Goal: Task Accomplishment & Management: Manage account settings

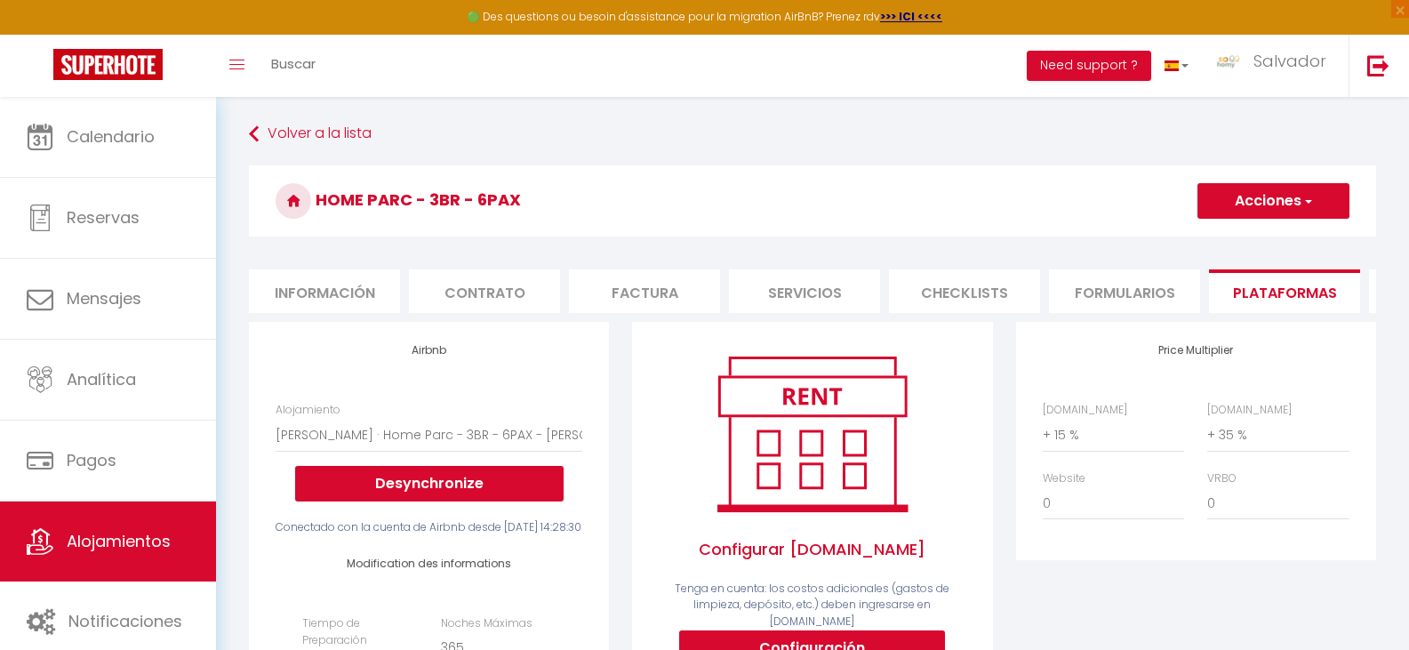
select select "22752-1518854410774168714"
select select "EUR"
select select
select select "+ 15 %"
select select "+ 35 %"
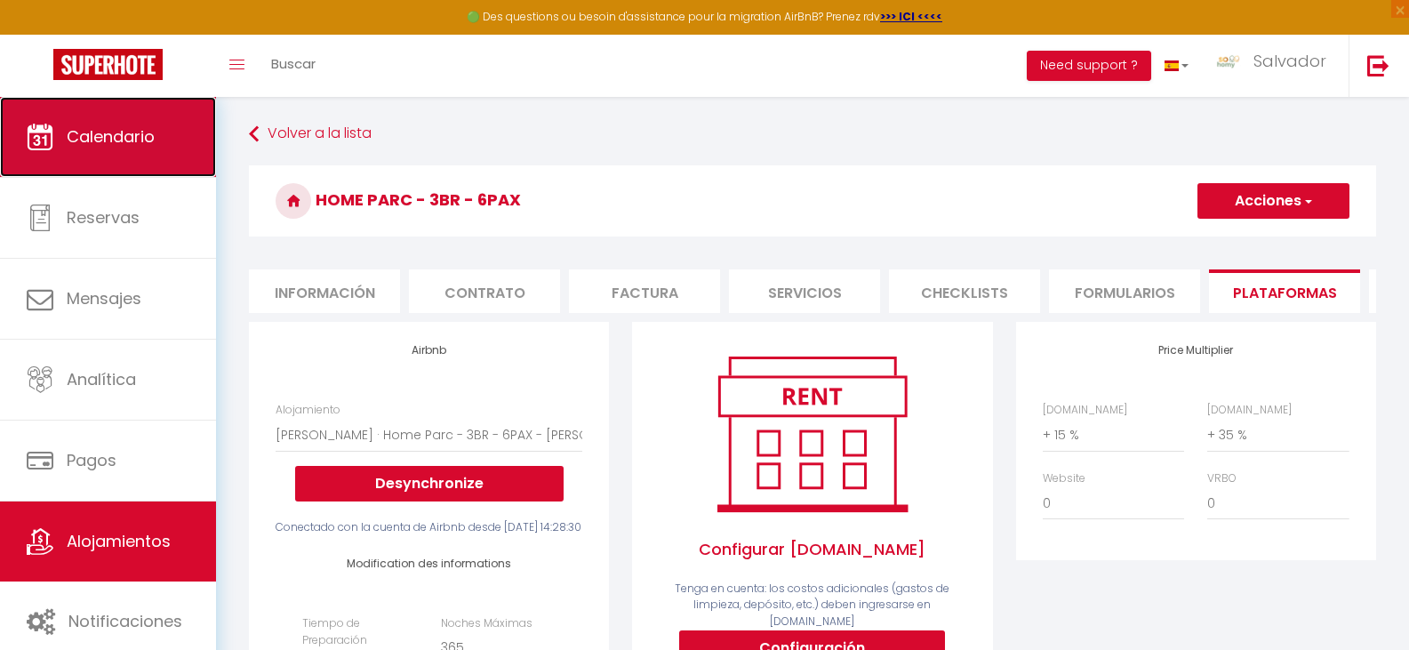
click at [115, 142] on span "Calendario" at bounding box center [111, 136] width 88 height 22
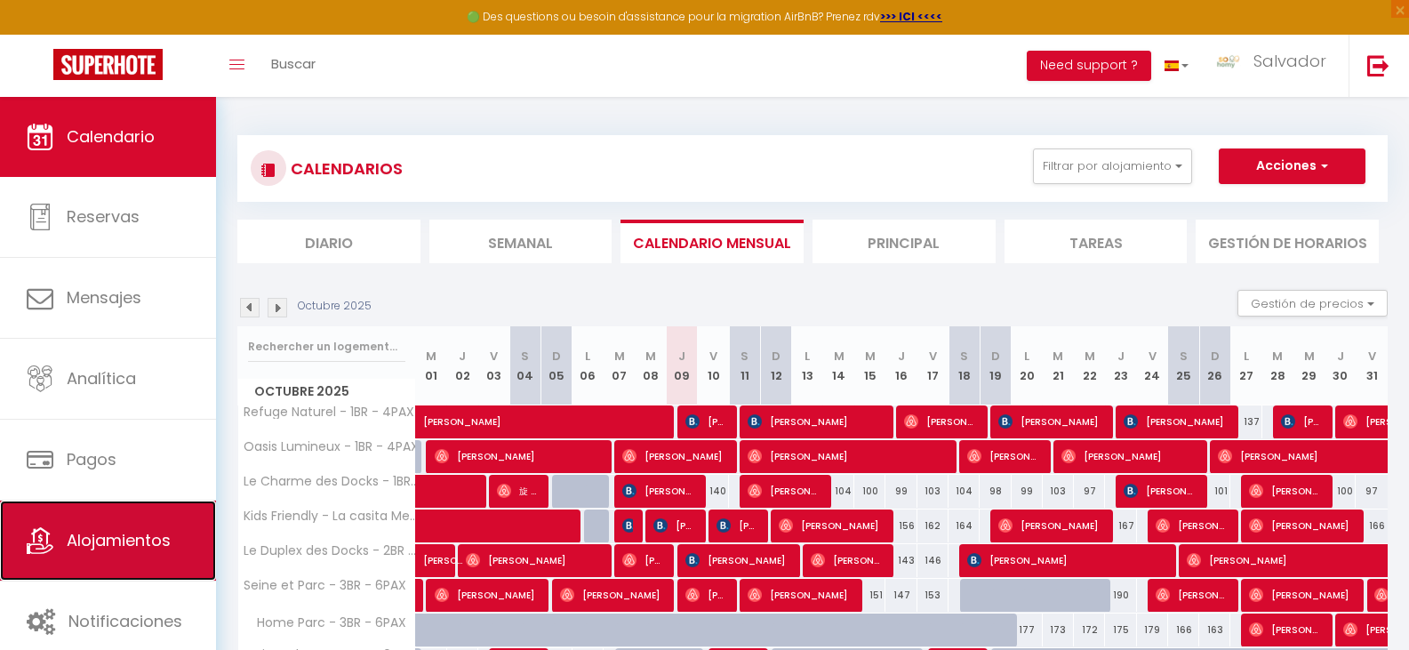
click at [142, 527] on link "Alojamientos" at bounding box center [108, 541] width 216 height 80
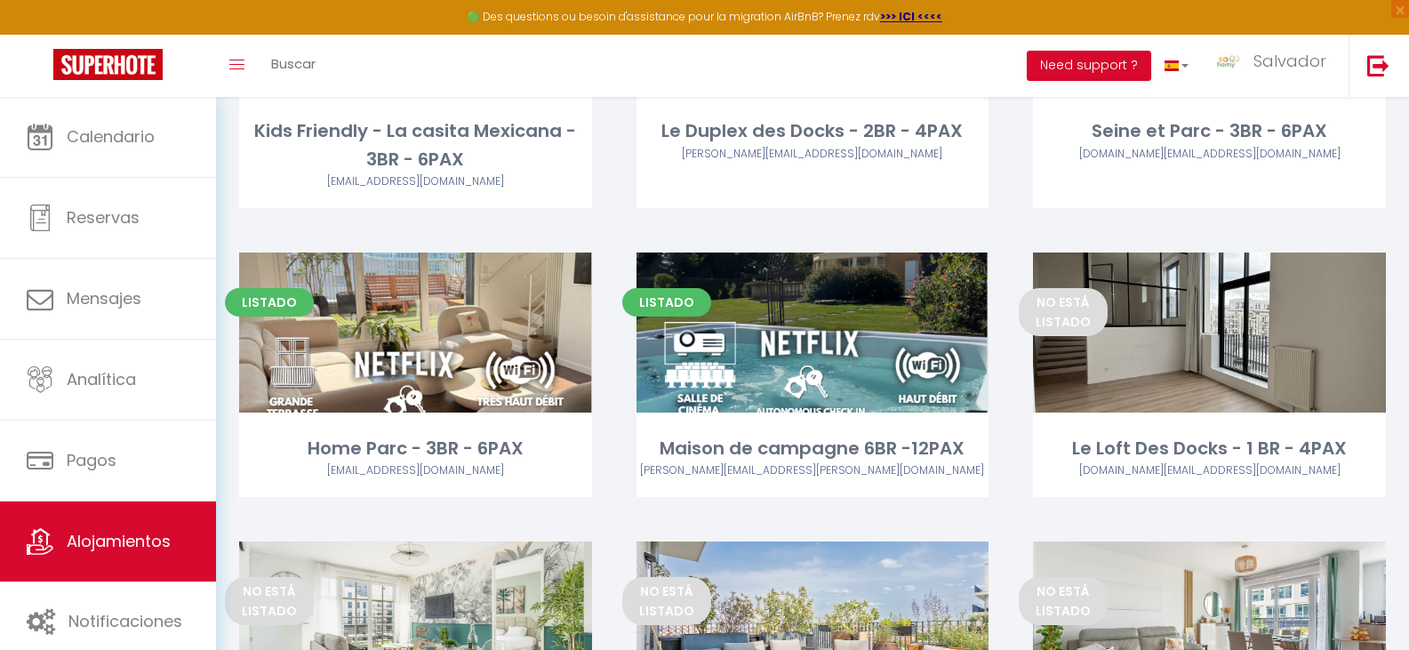
scroll to position [551, 0]
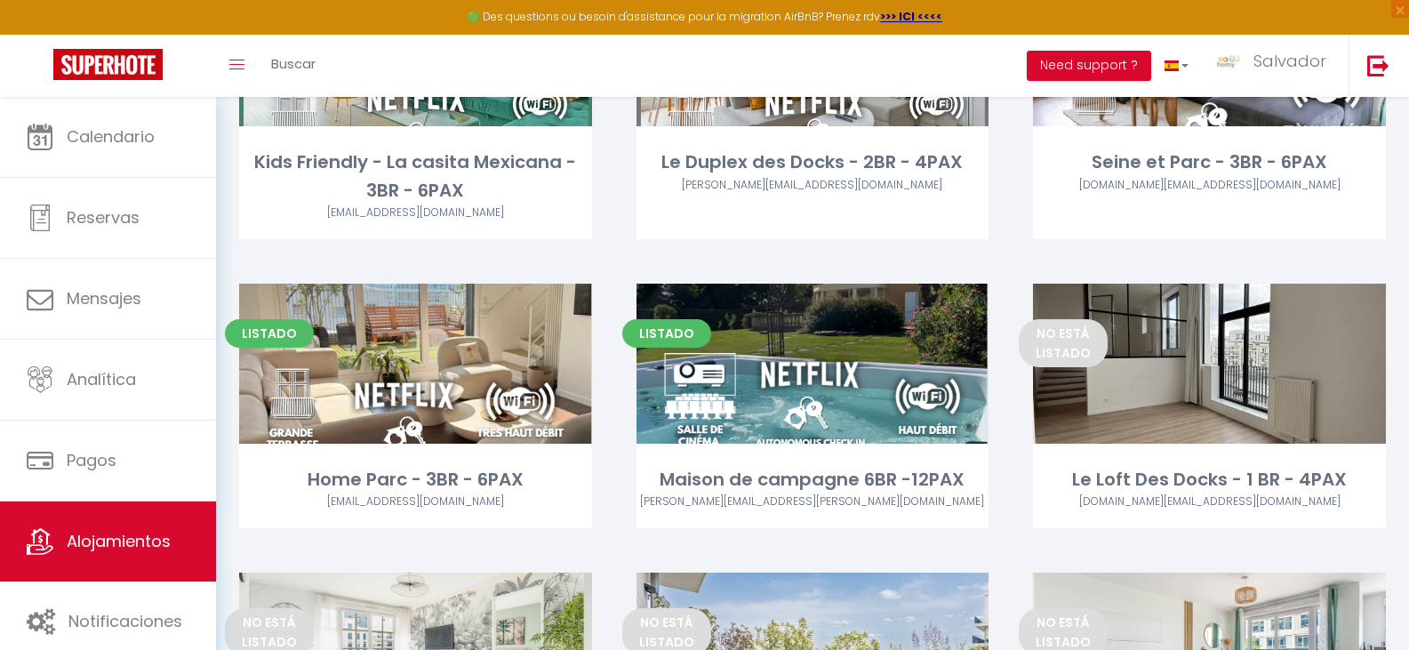
click at [773, 243] on div "Listado Editar Le Duplex des Docks - 2BR - 4PAX [PERSON_NAME][EMAIL_ADDRESS][DO…" at bounding box center [812, 124] width 397 height 317
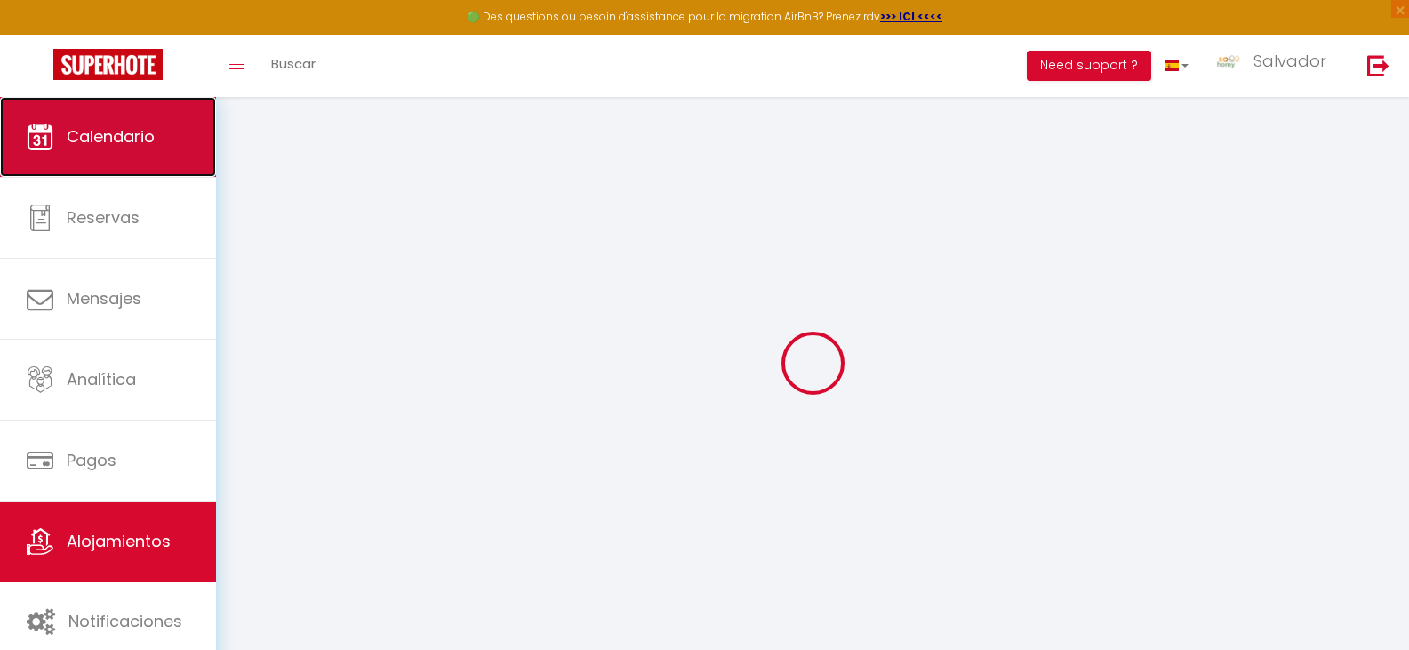
click at [120, 145] on span "Calendario" at bounding box center [111, 136] width 88 height 22
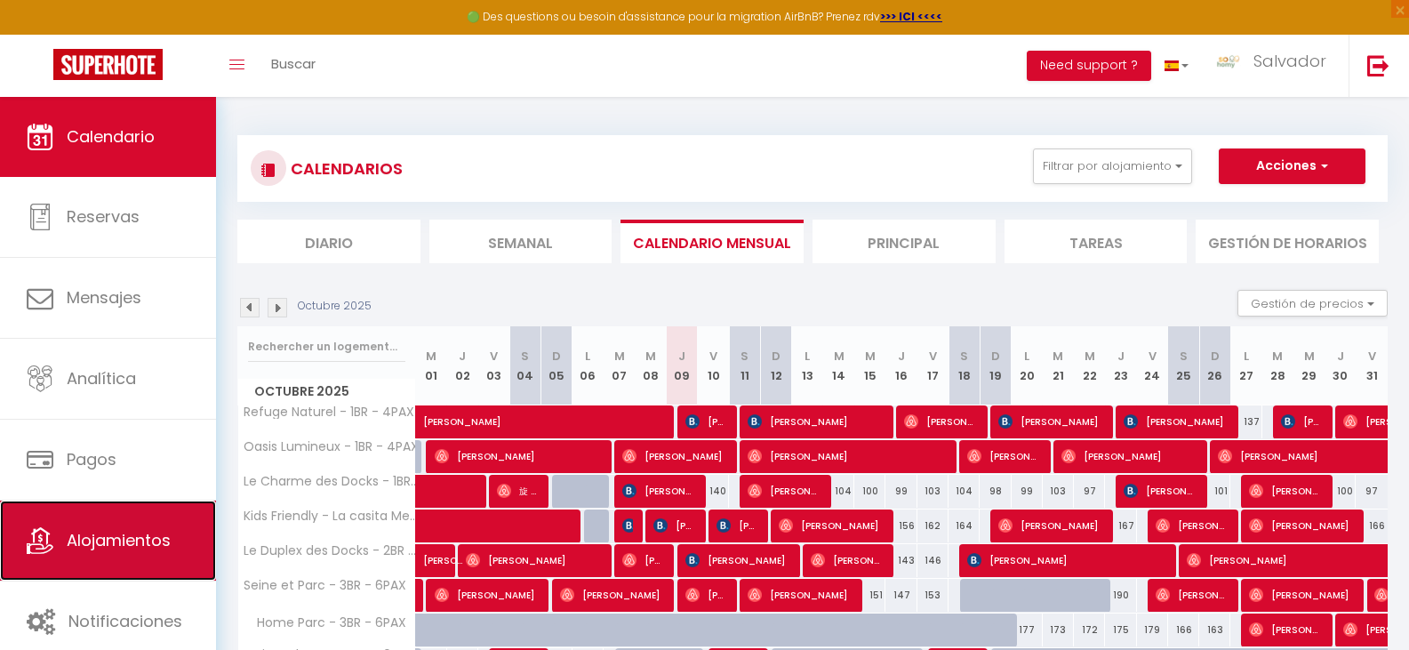
click at [149, 552] on link "Alojamientos" at bounding box center [108, 541] width 216 height 80
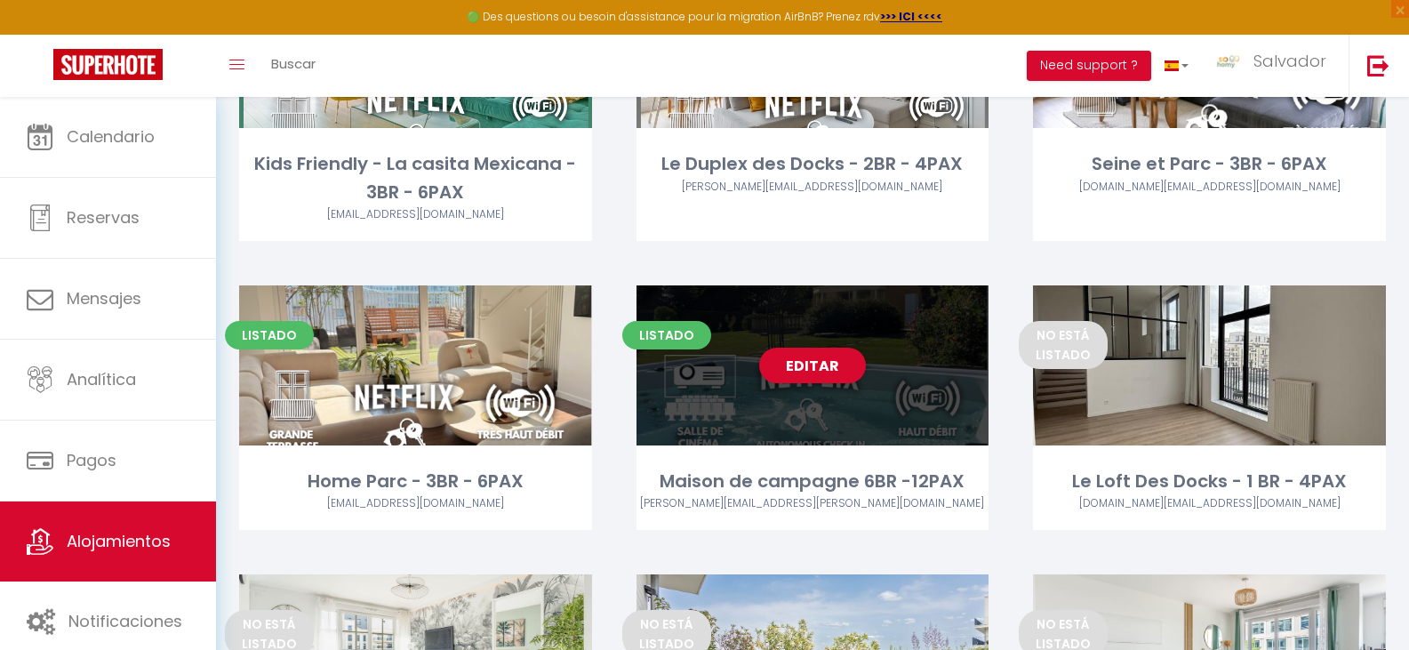
scroll to position [711, 0]
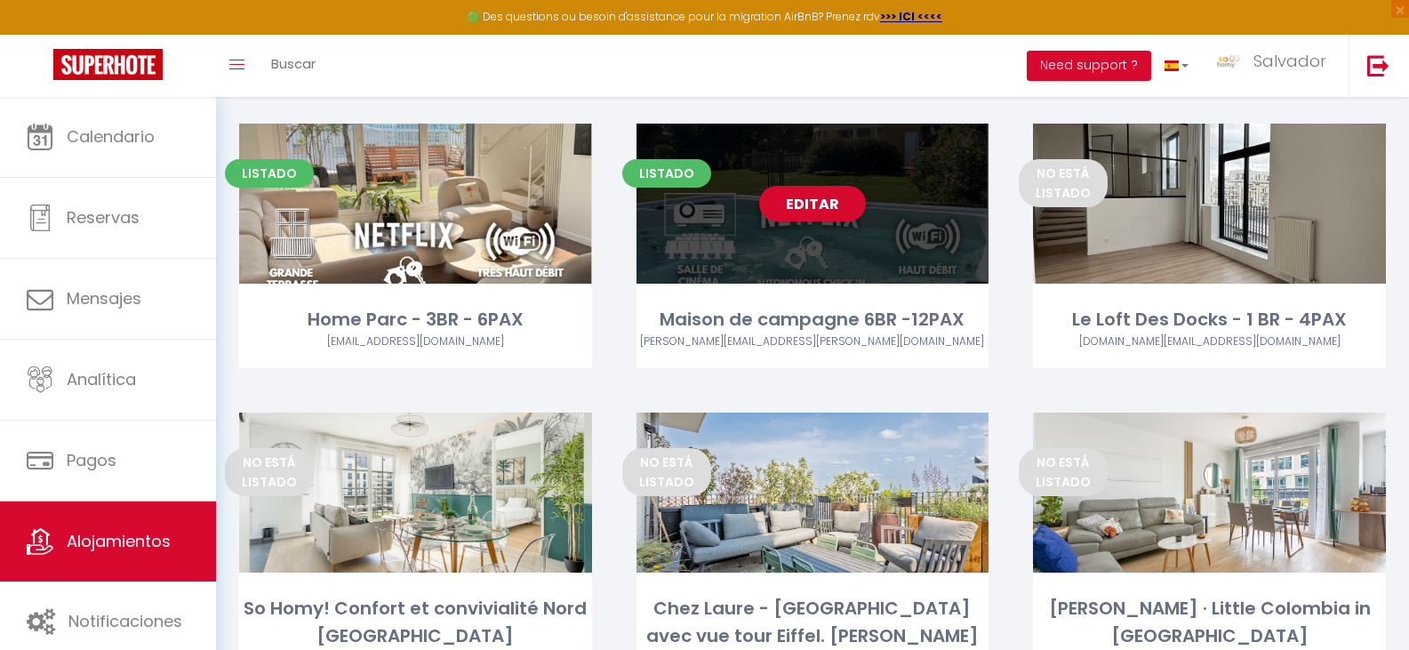
click at [800, 207] on link "Editar" at bounding box center [812, 204] width 107 height 36
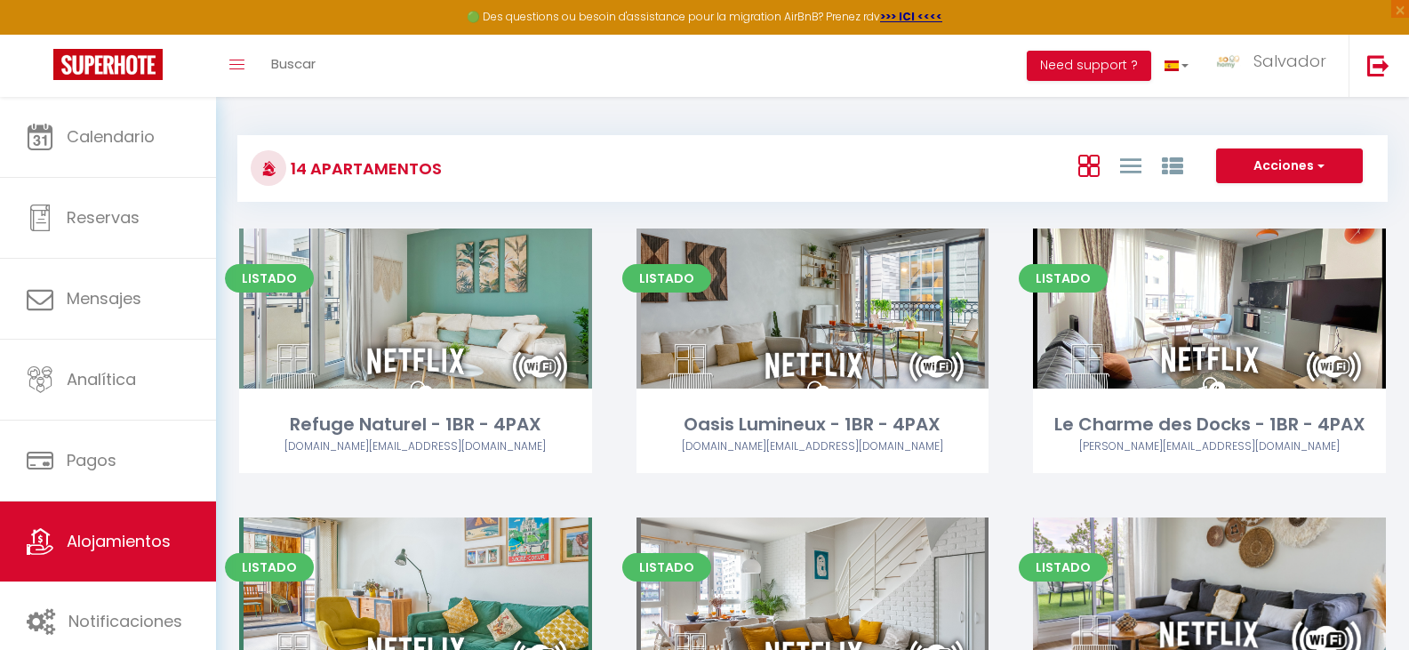
select select "3"
select select "2"
select select "1"
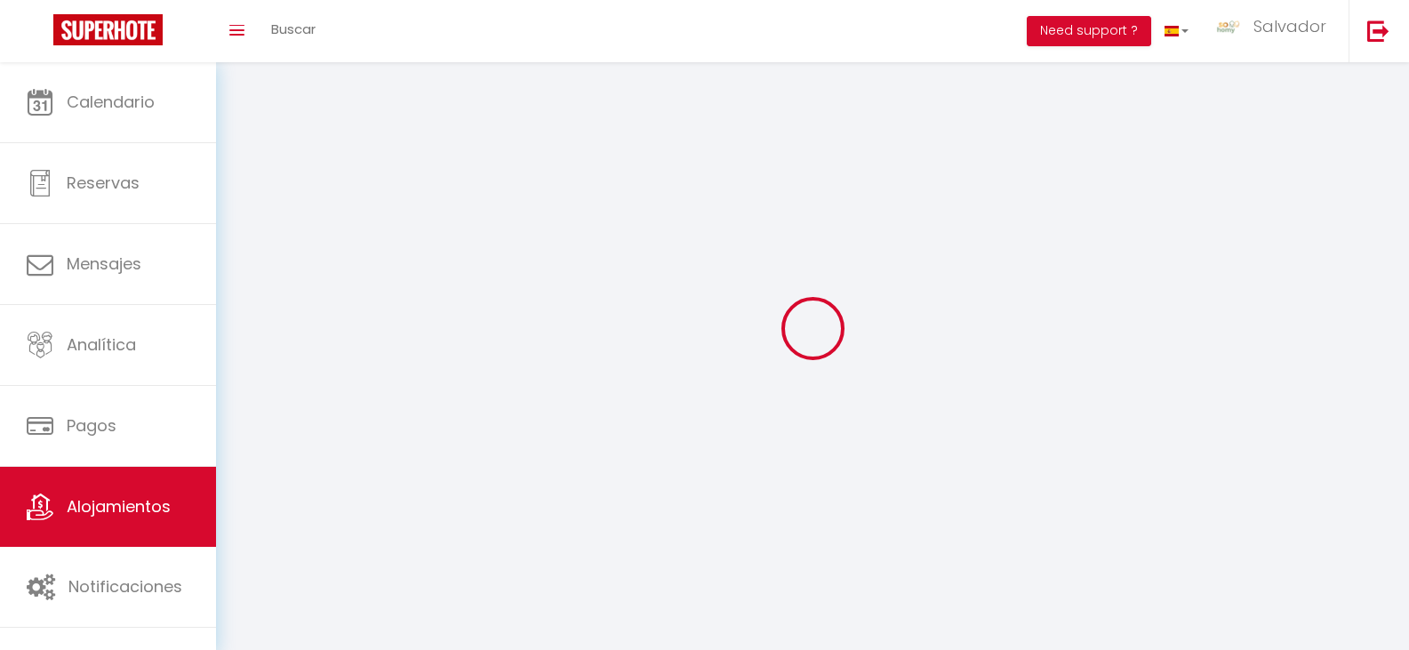
select select
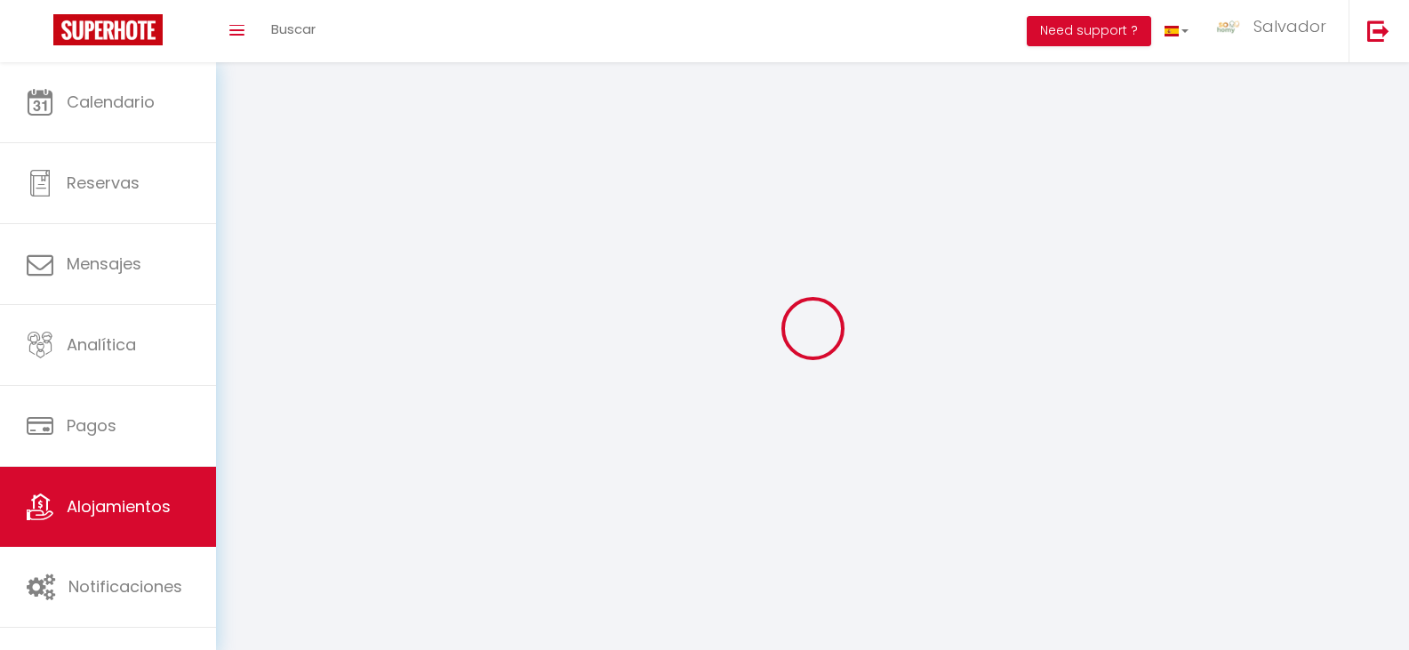
checkbox input "false"
select select
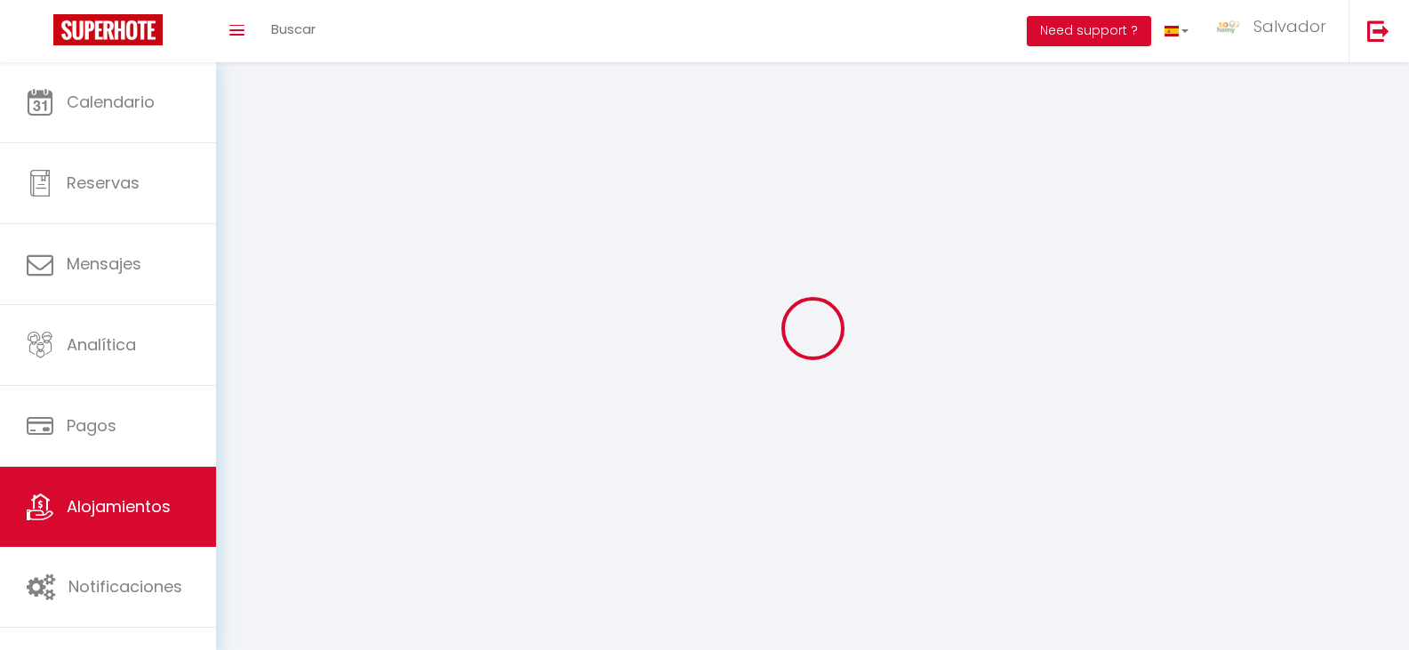
select select
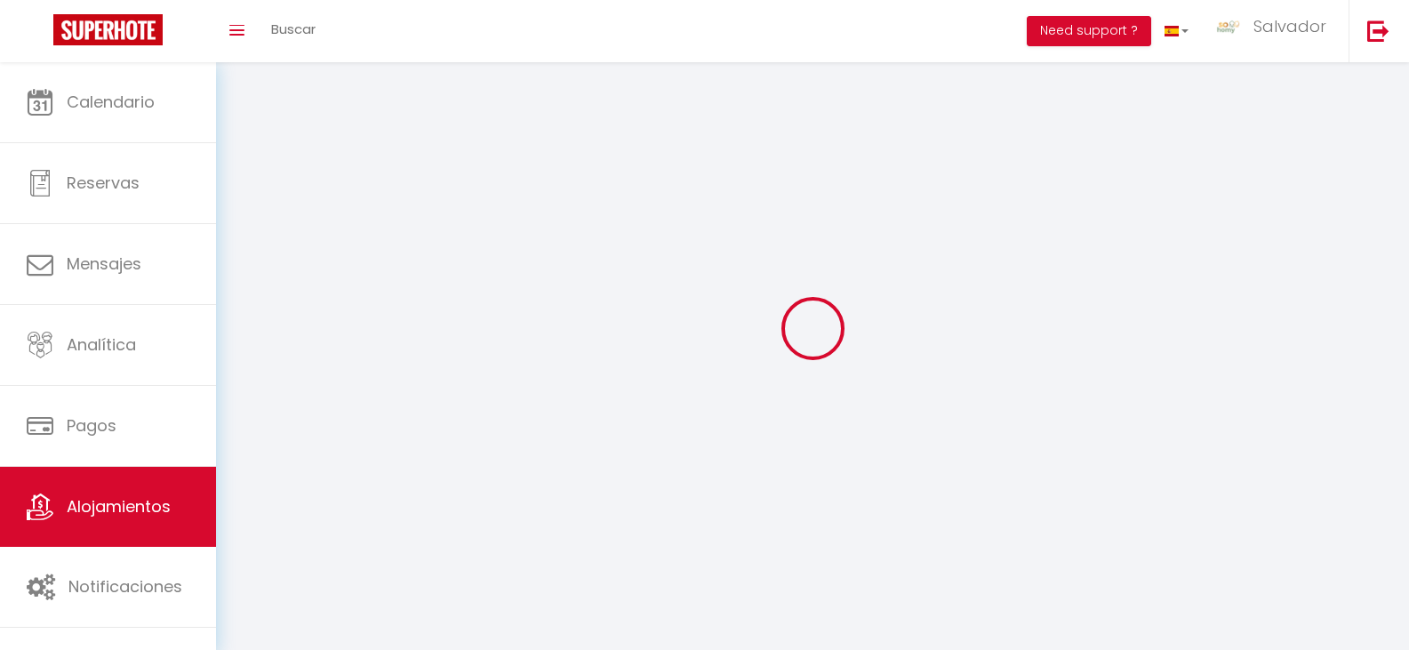
select select
checkbox input "false"
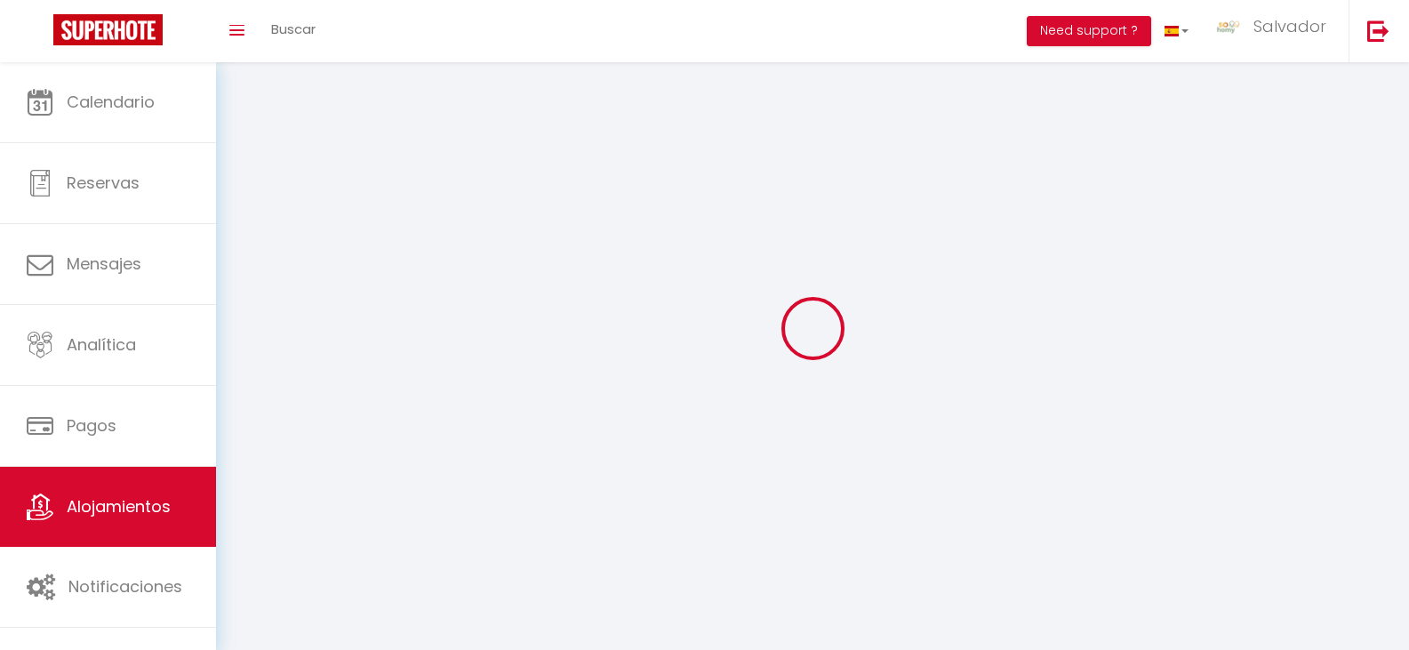
select select
select select "1"
select select
select select "28"
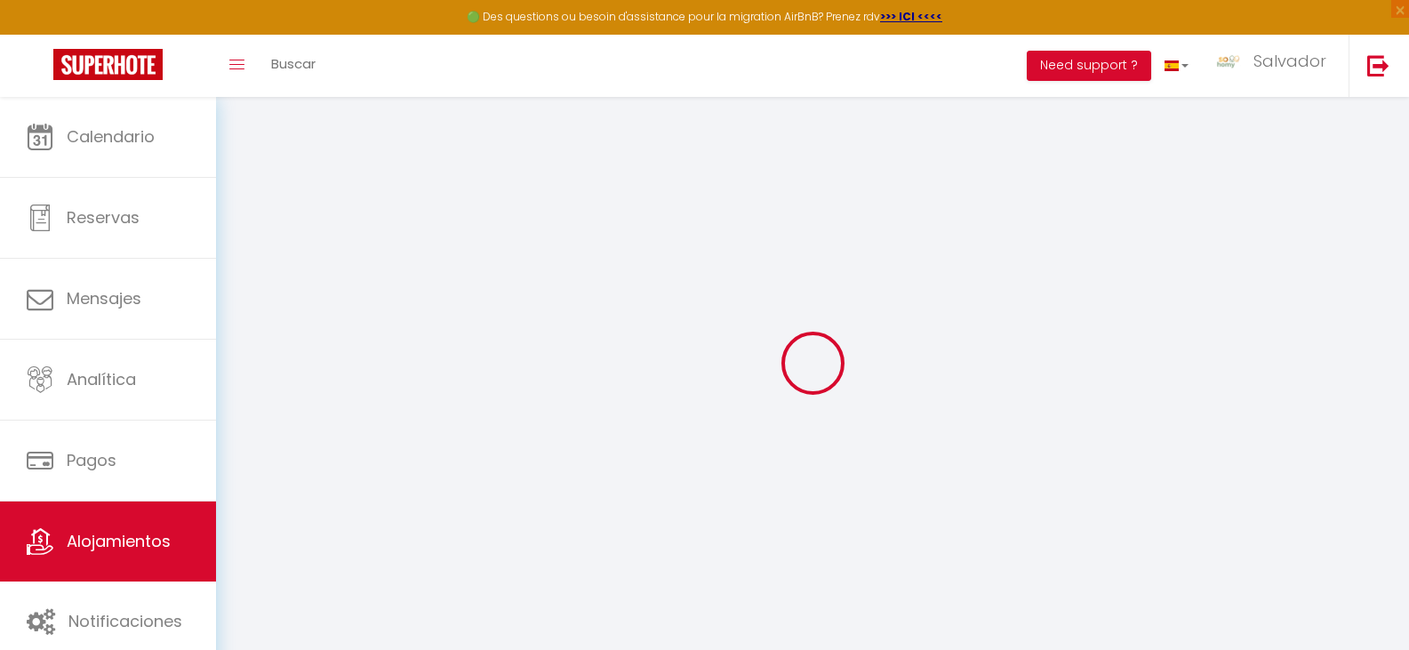
select select
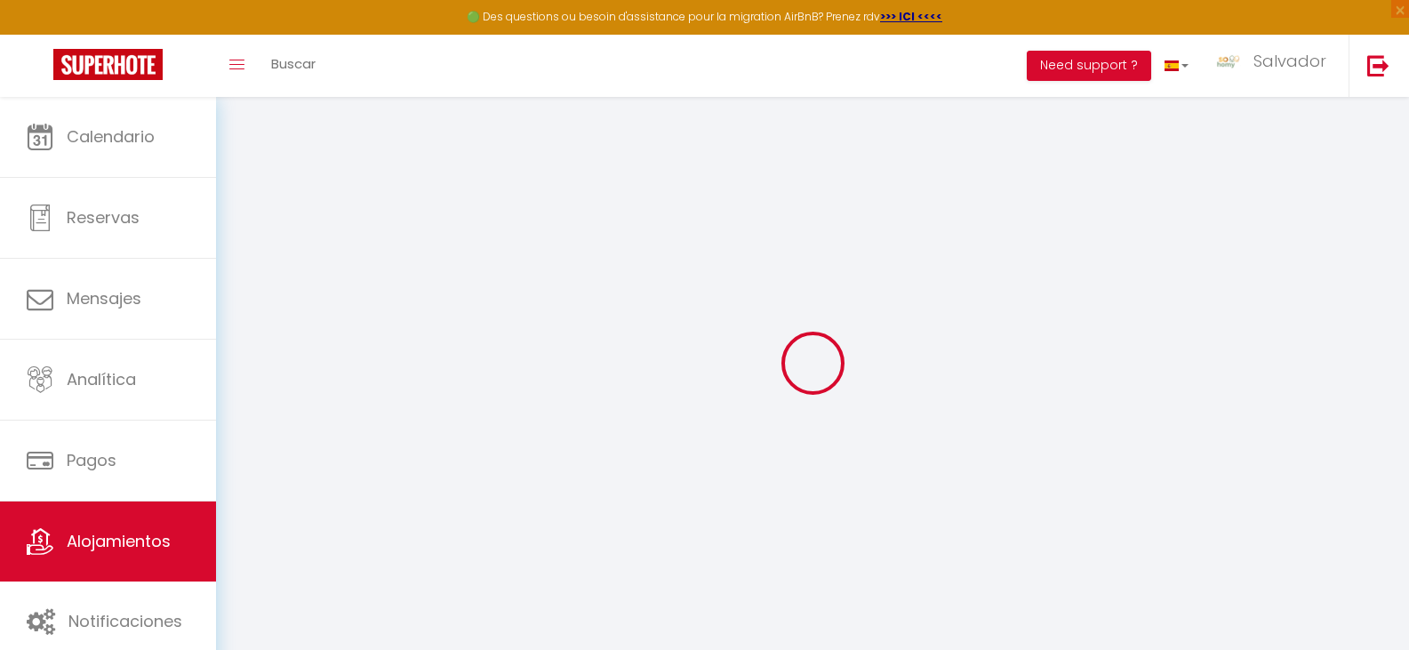
select select
checkbox input "false"
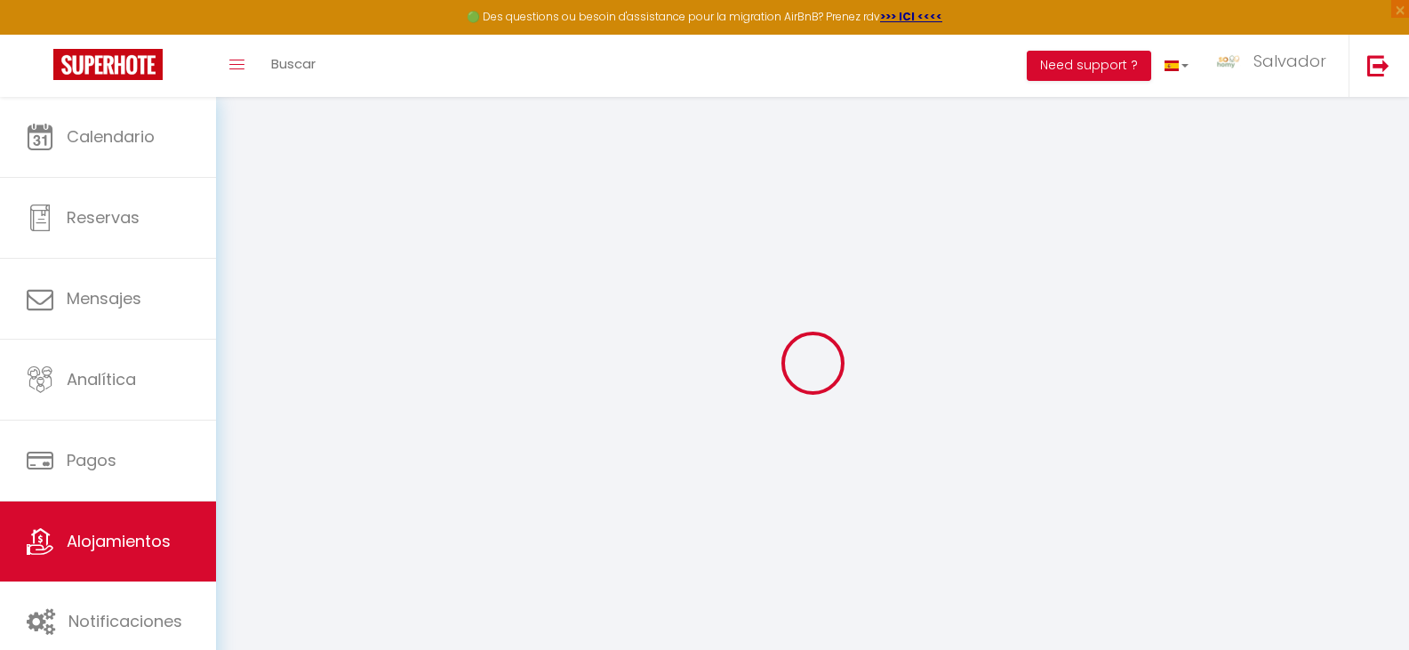
select select
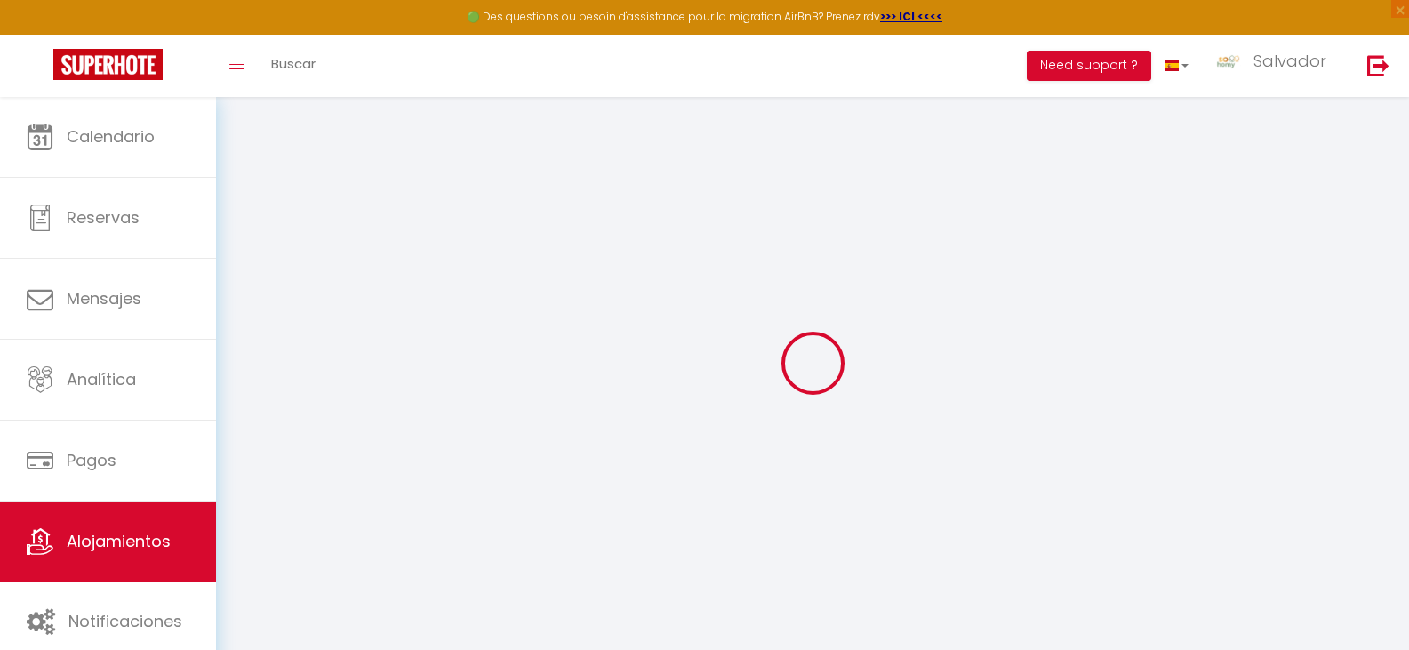
select select
checkbox input "false"
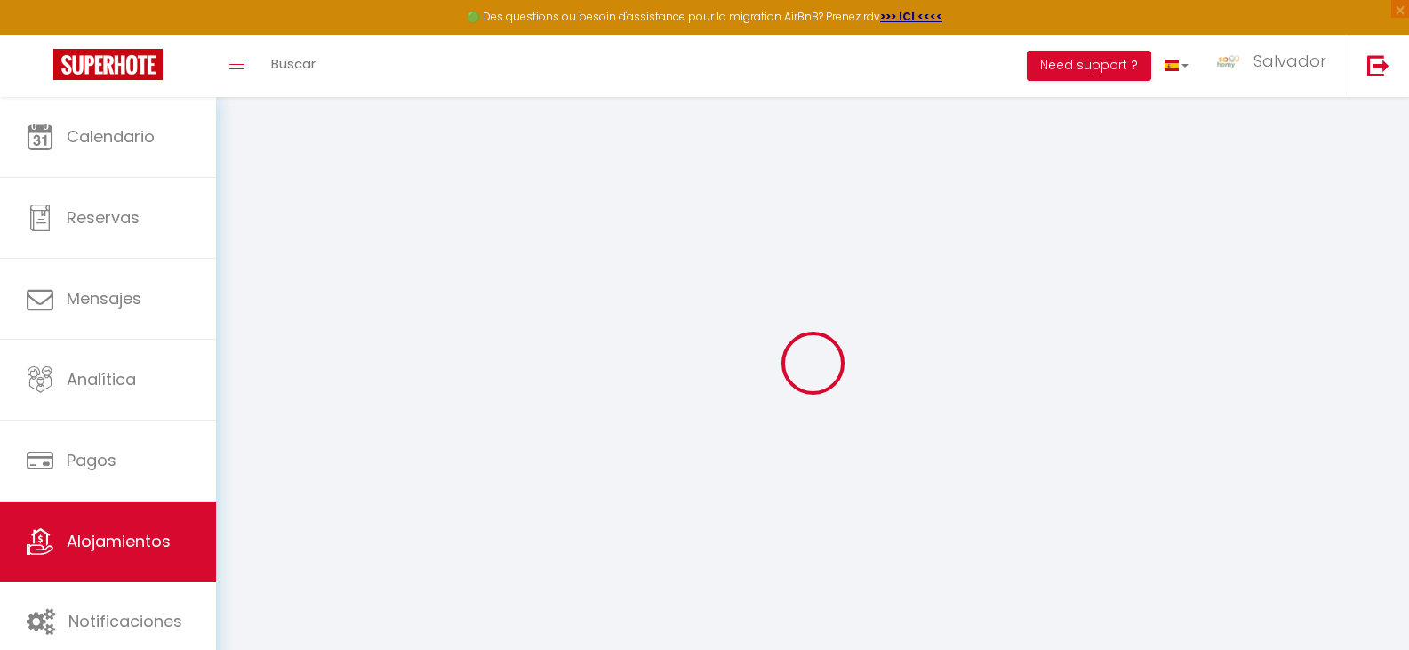
checkbox input "false"
select select
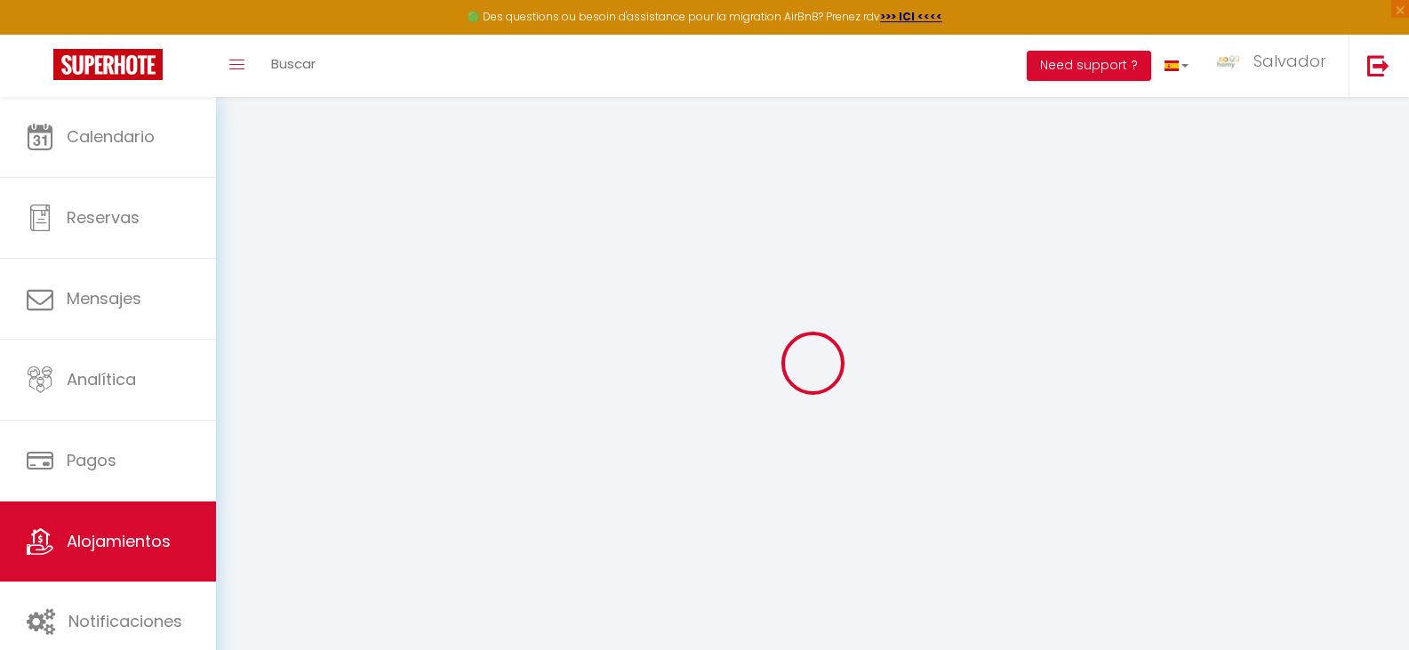
select select
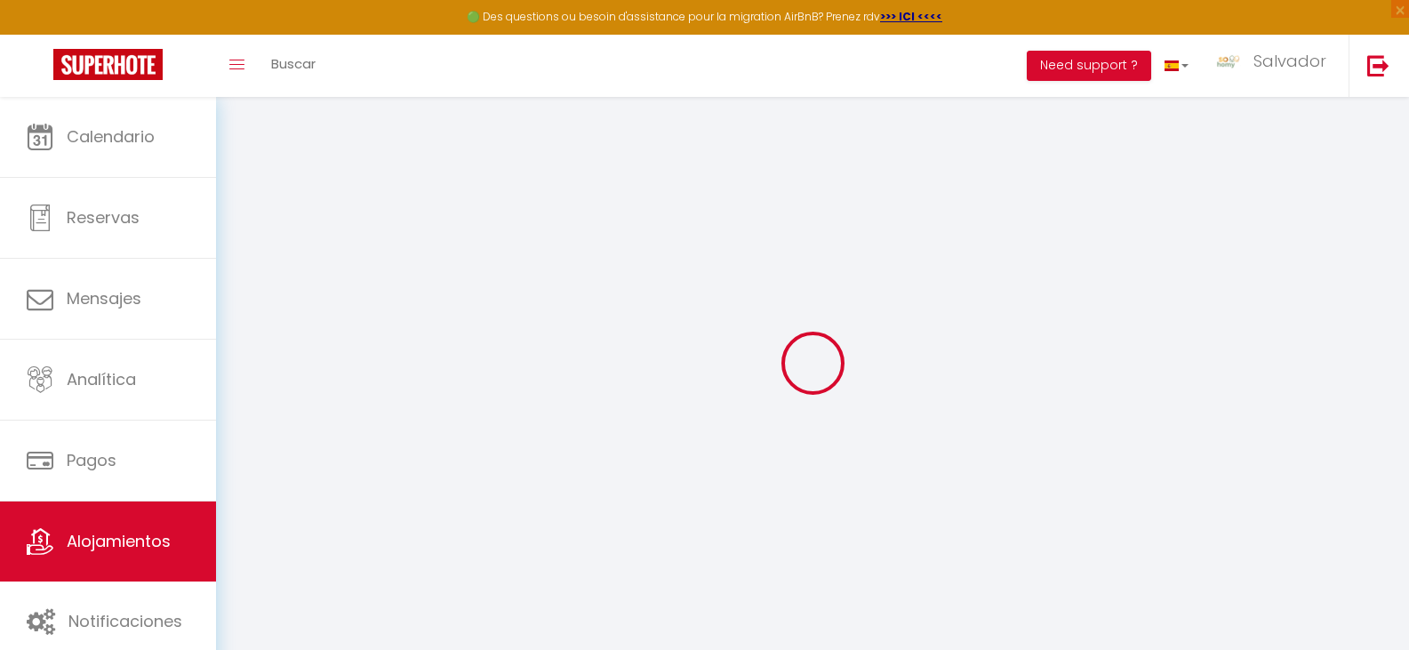
checkbox input "false"
select select
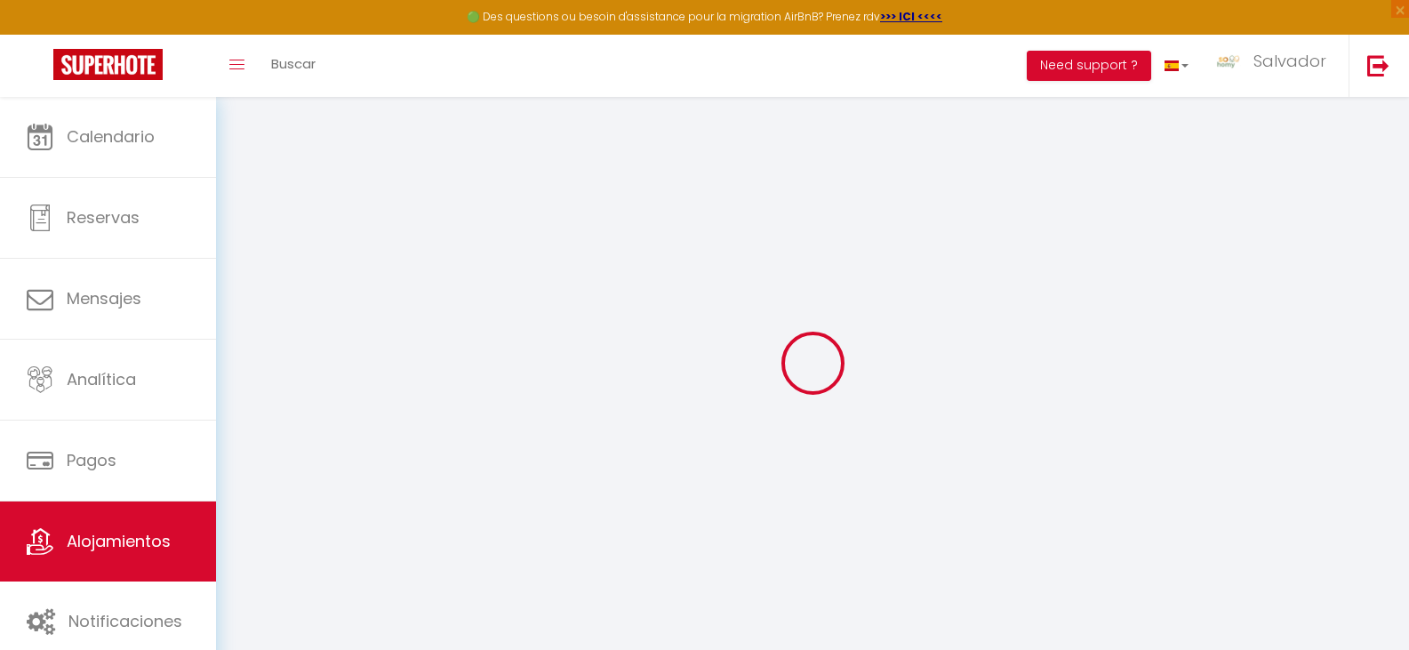
select select
type input "Maison de campagne 6BR -12PAX"
type input "So Homy"
type input "Conciergerie"
type input "[STREET_ADDRESS]"
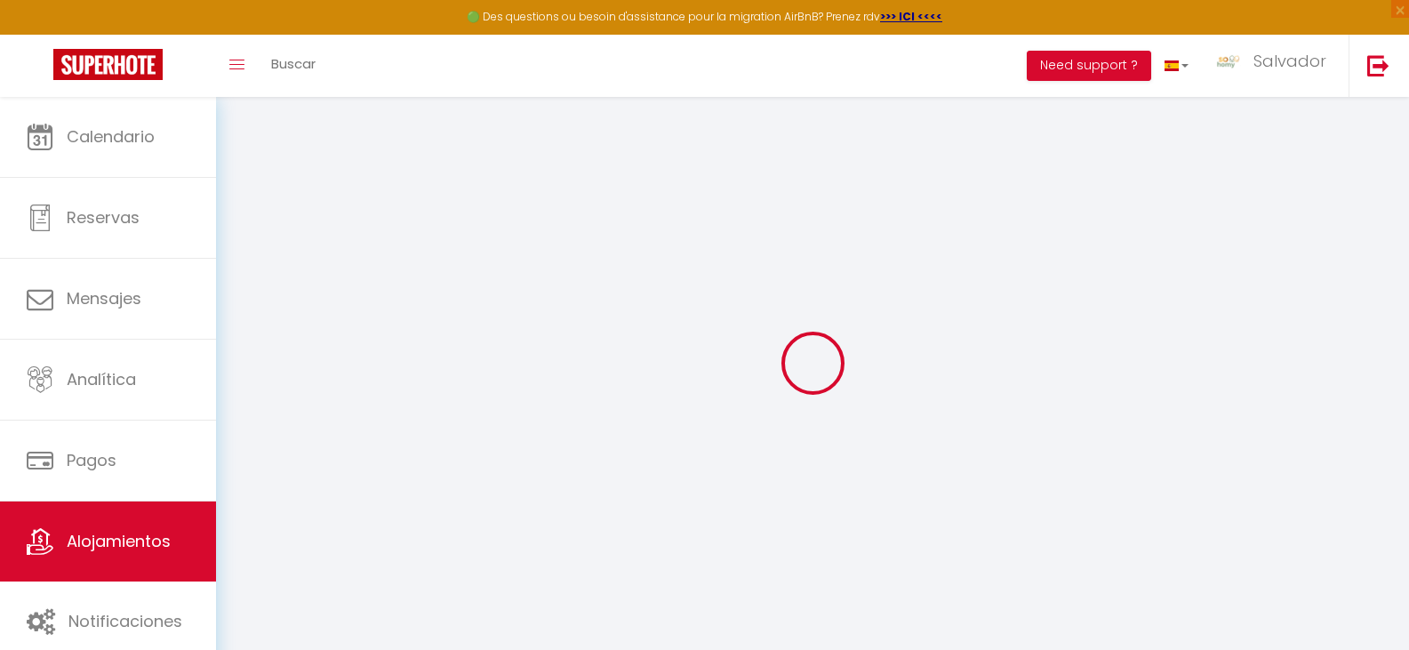
type input "60210"
type input "Cempuis"
select select "houses"
select select "12"
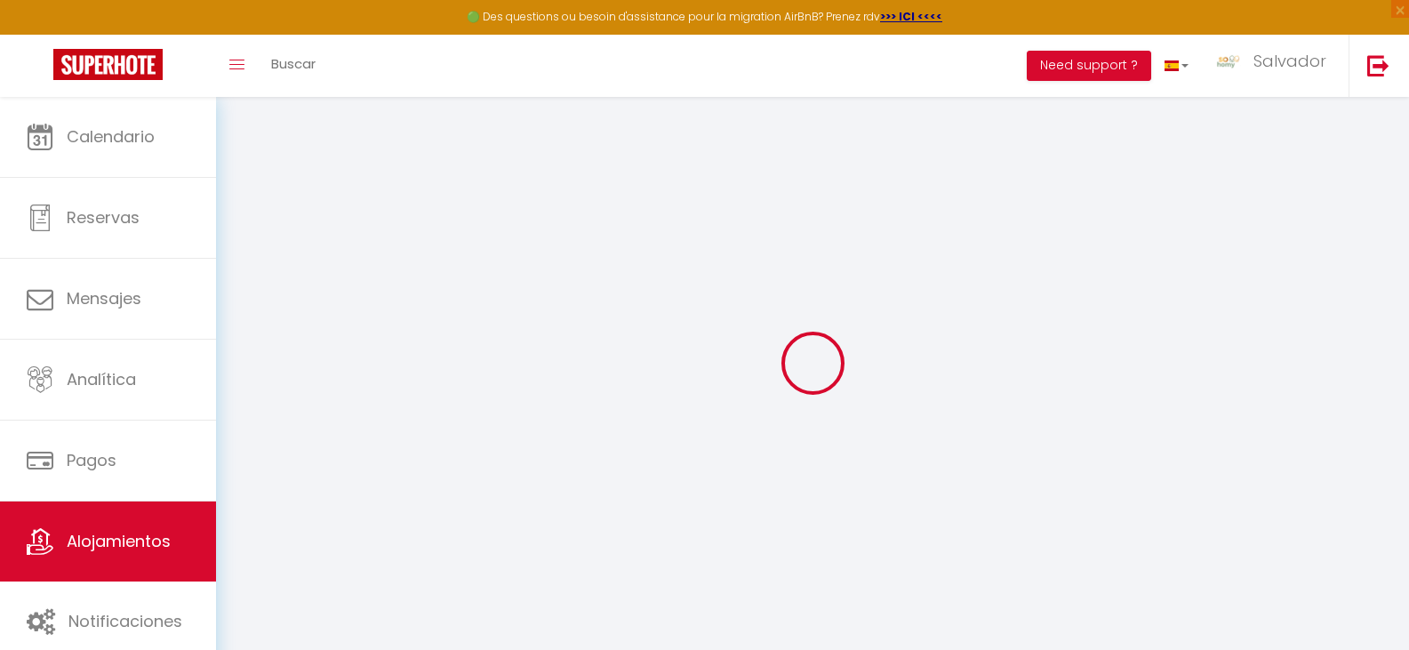
select select "6"
select select "2"
type input "1000"
type input "200"
type input "8.00"
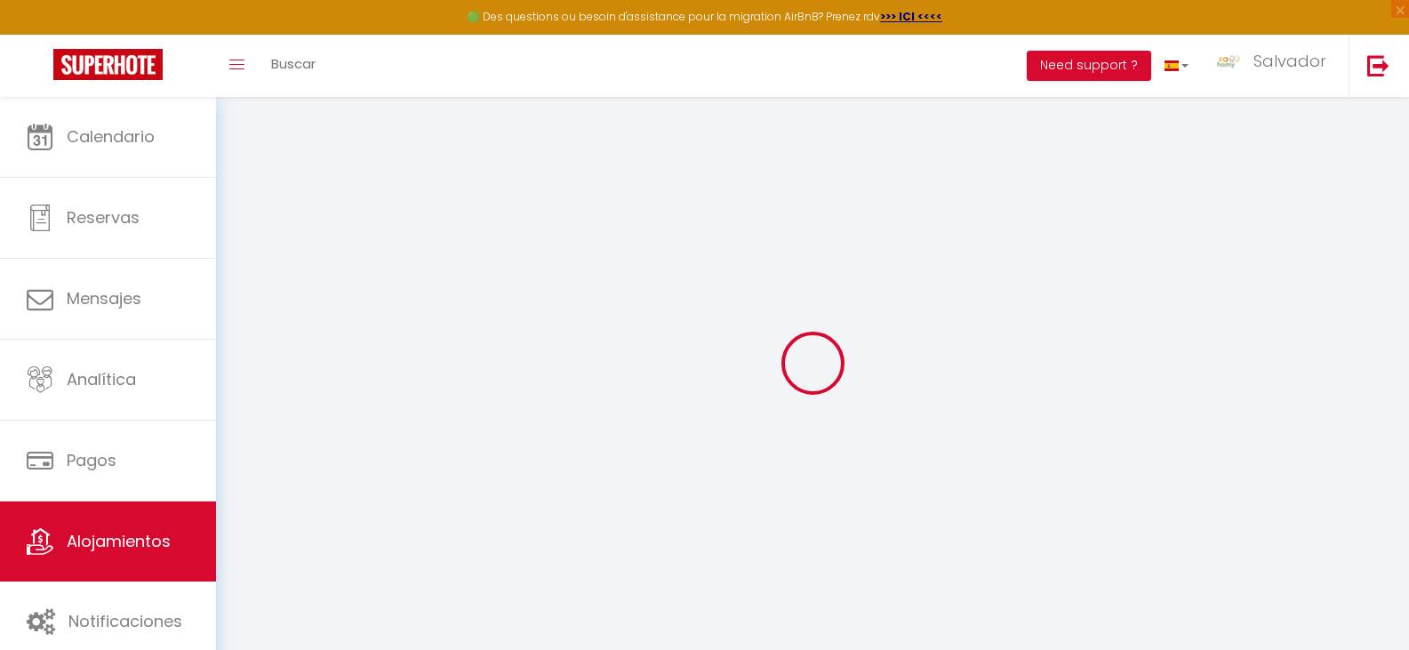
type input "500"
select select
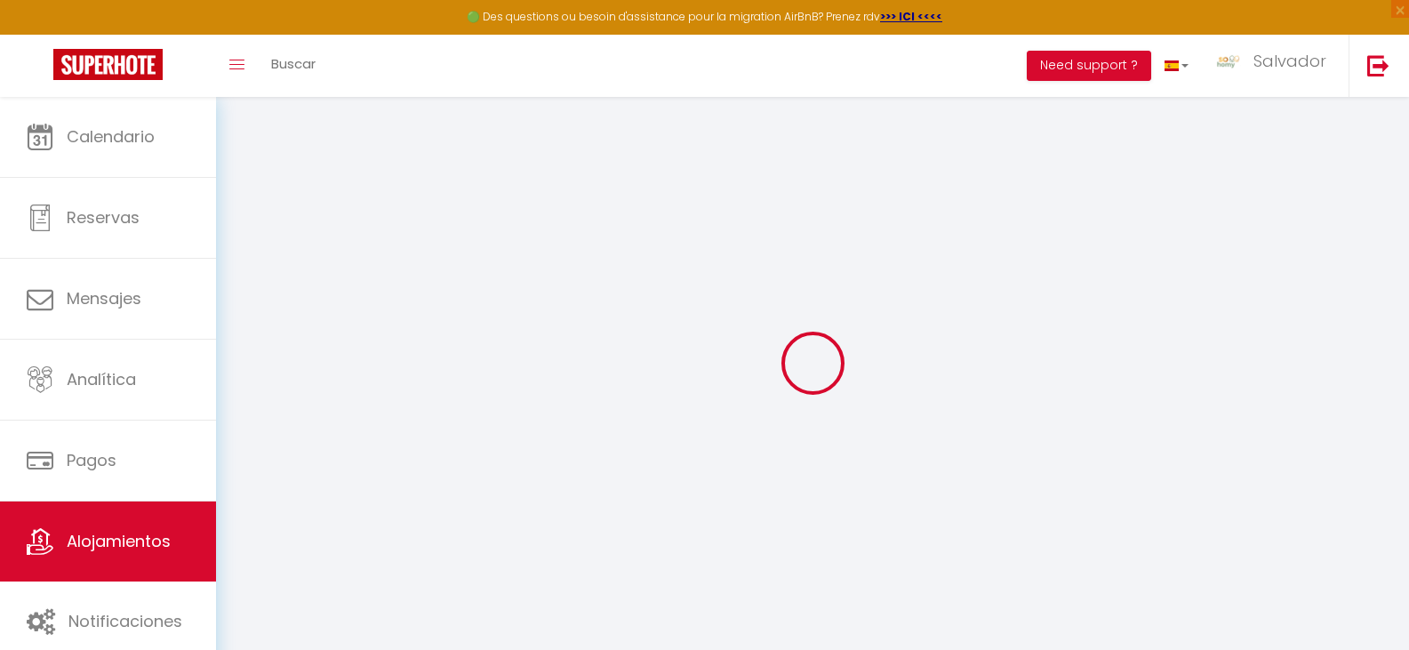
select select
type input "[STREET_ADDRESS]"
type input "60210"
type input "Cempuis"
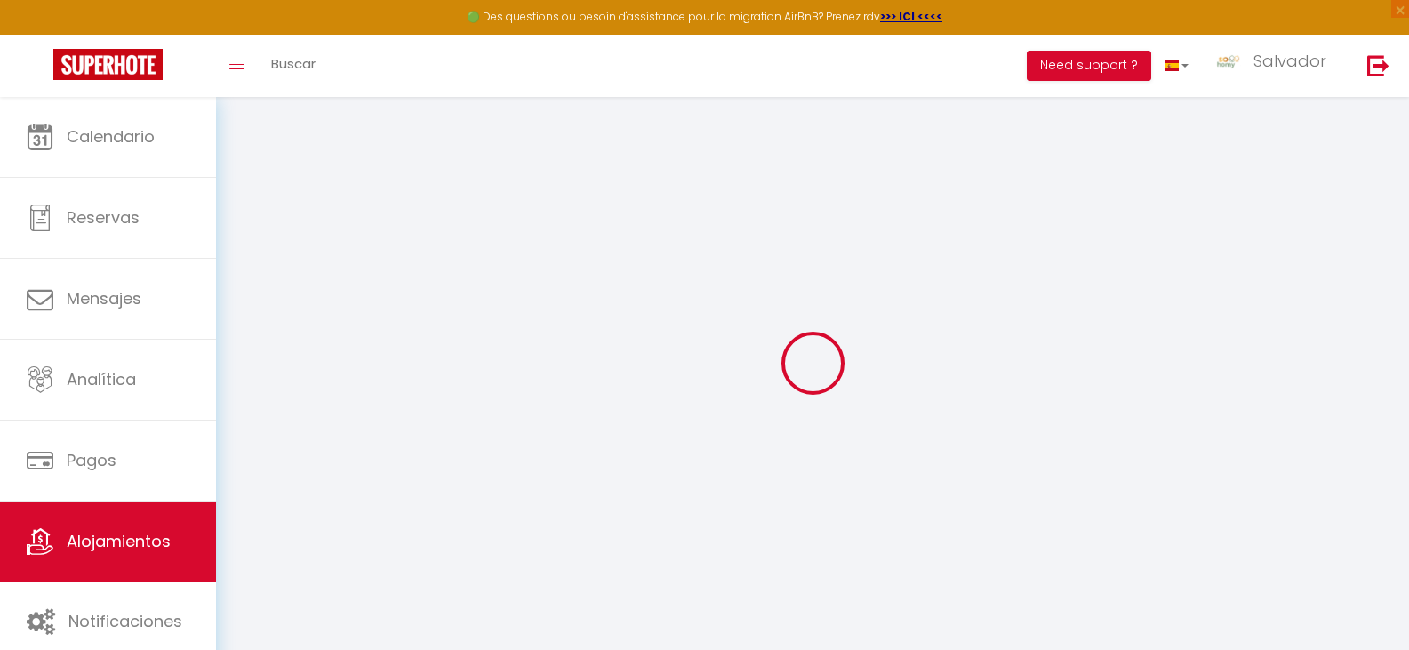
type input "[DOMAIN_NAME][EMAIL_ADDRESS][DOMAIN_NAME]"
select select
checkbox input "false"
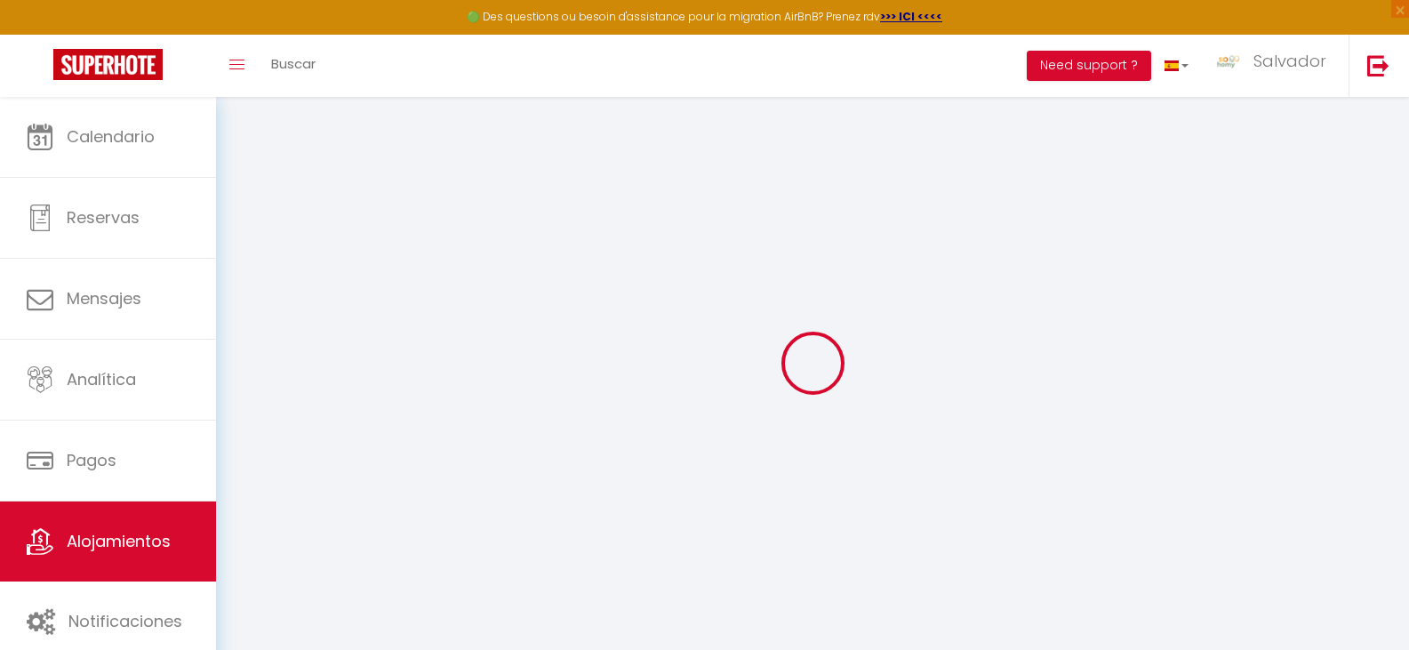
checkbox input "false"
type input "0"
select select
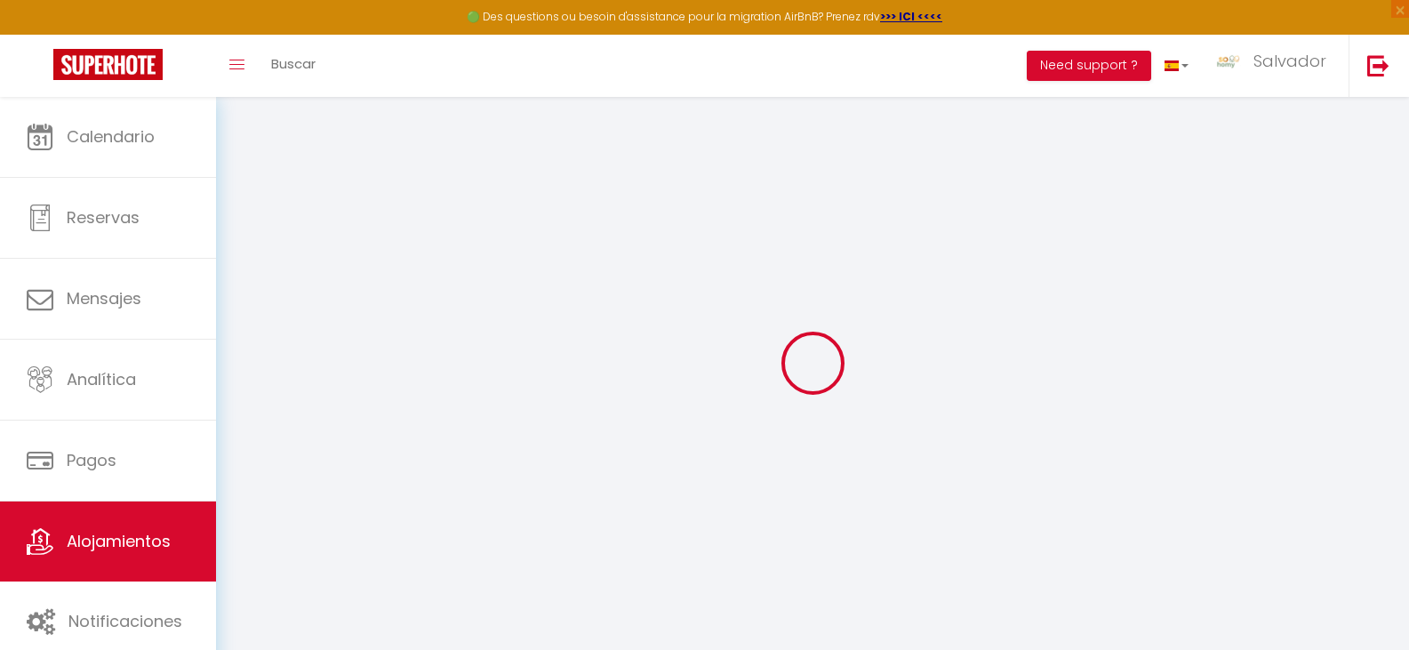
select select
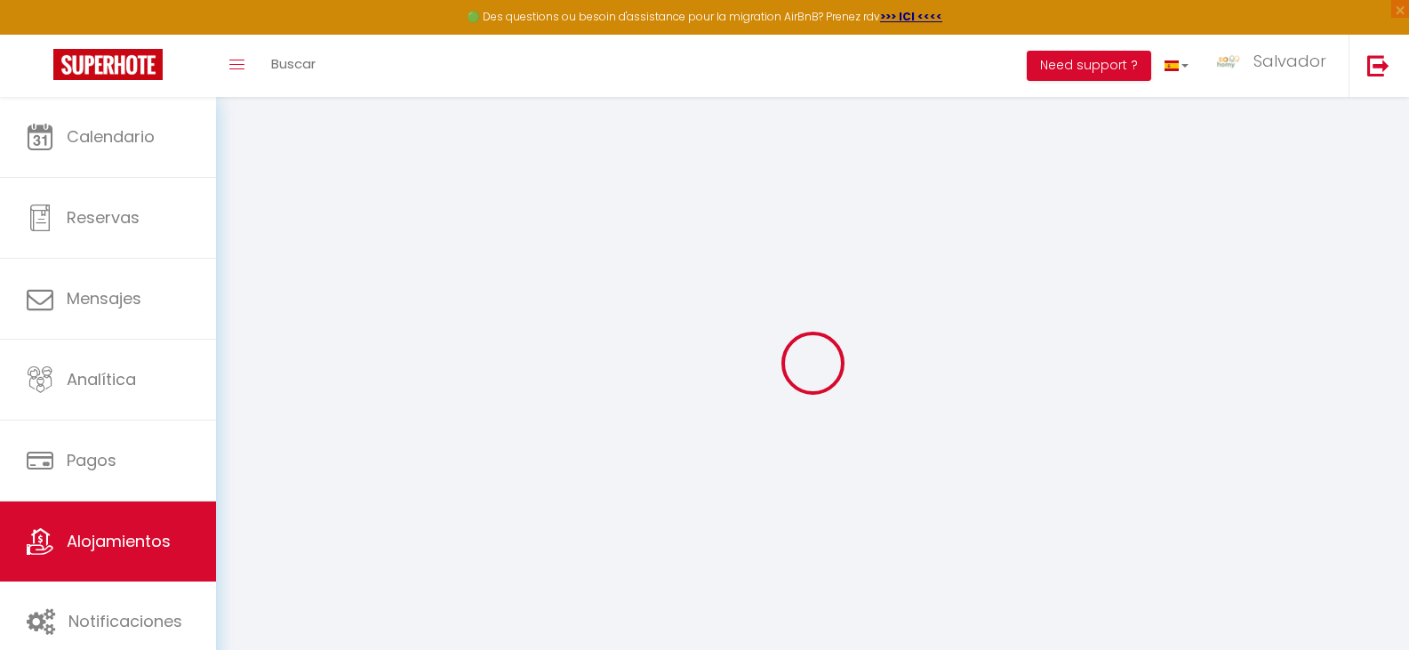
checkbox input "false"
select select
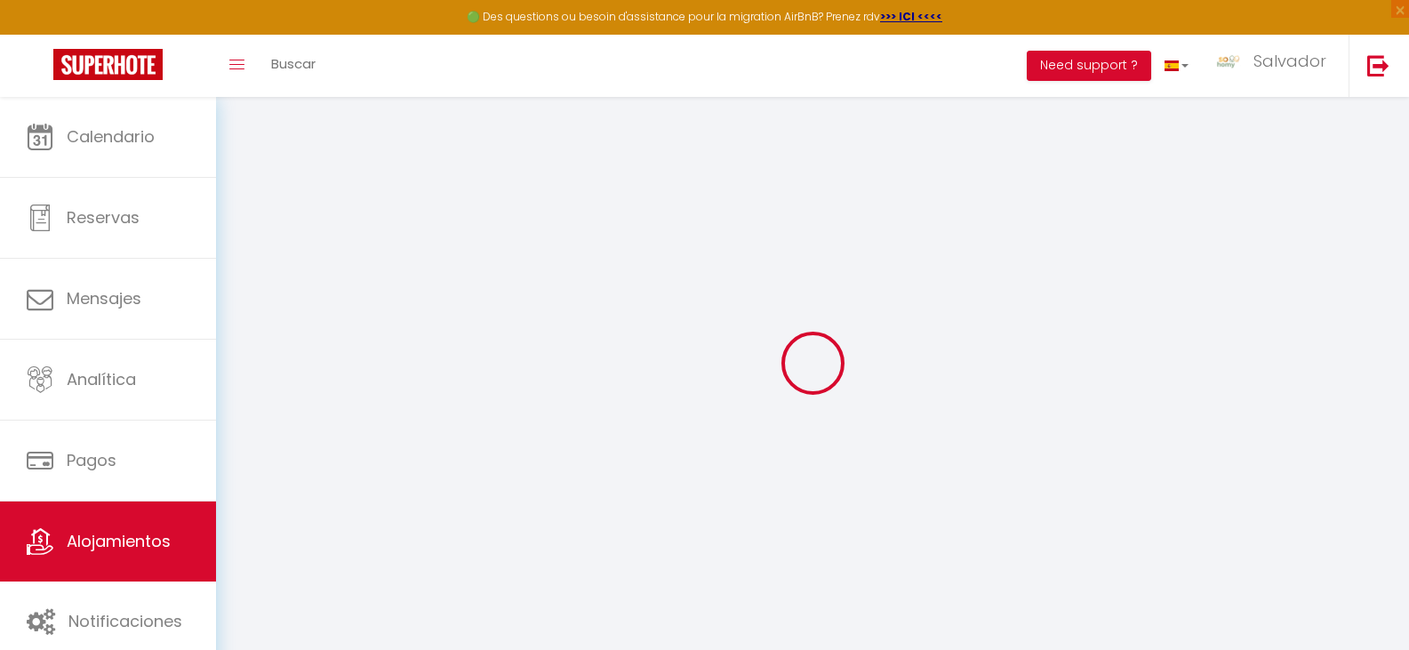
select select
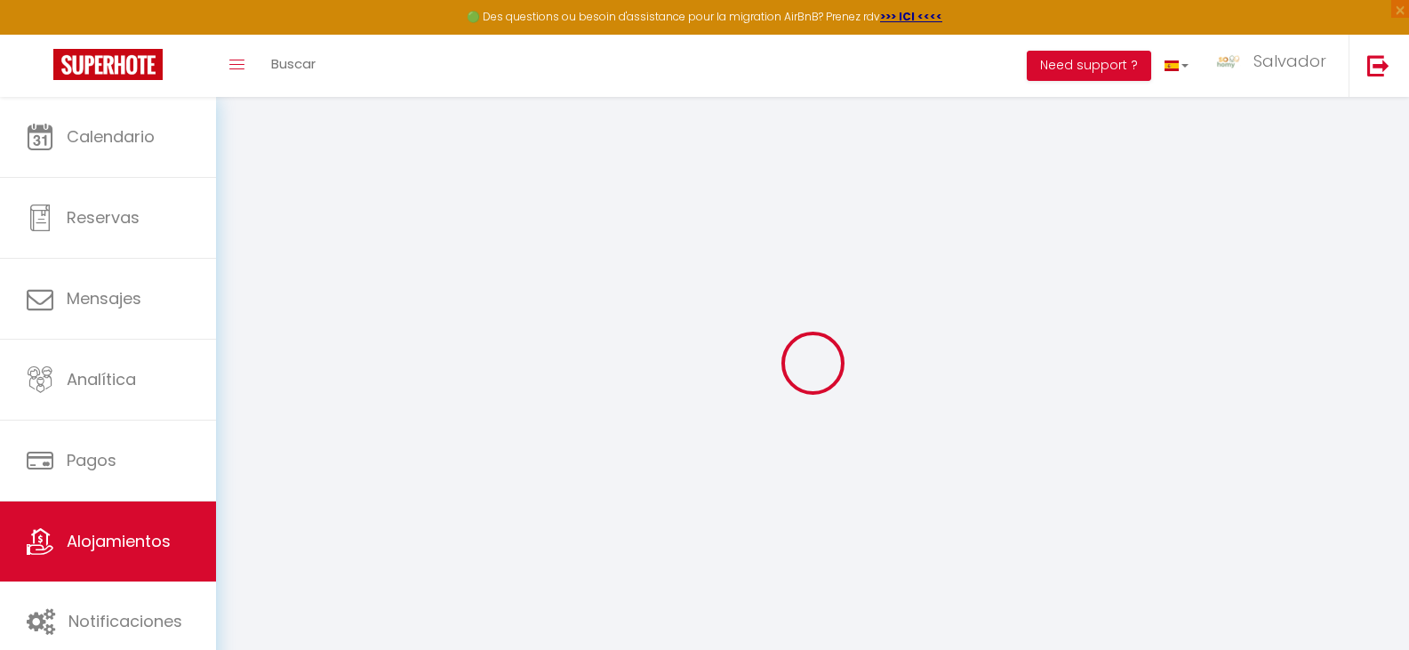
select select
checkbox input "false"
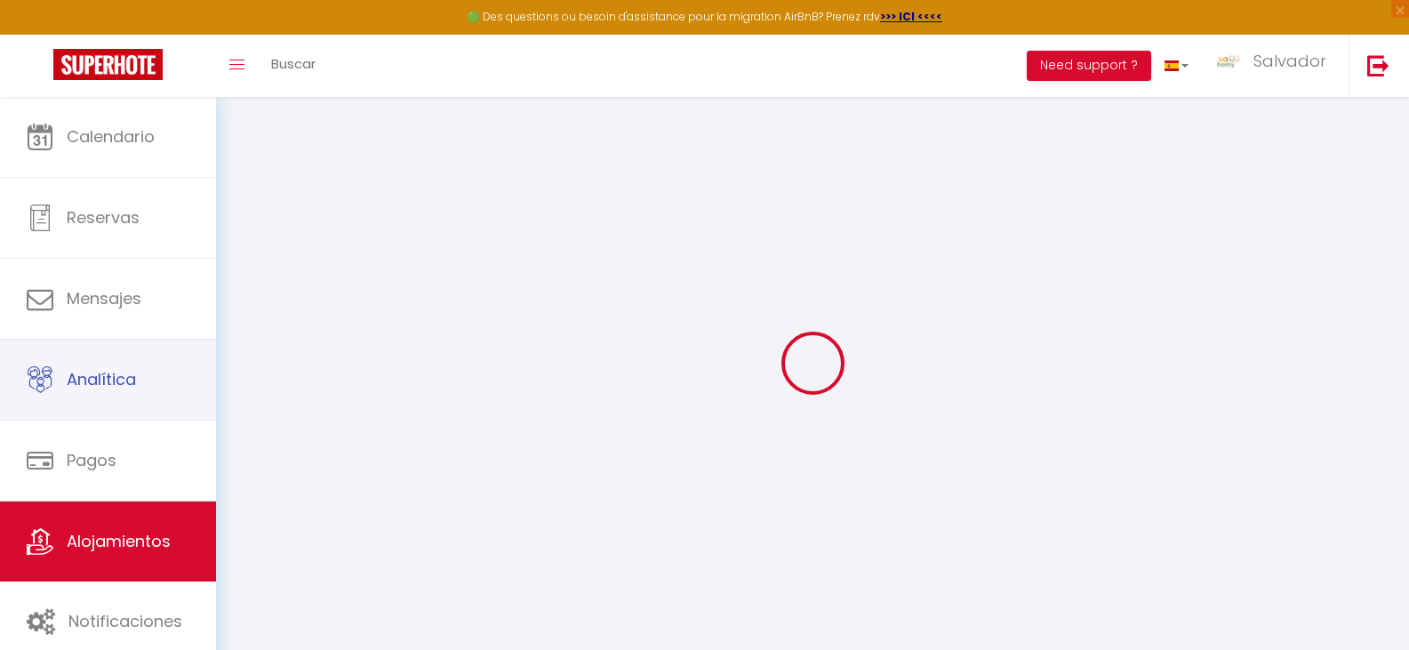
select select
checkbox input "false"
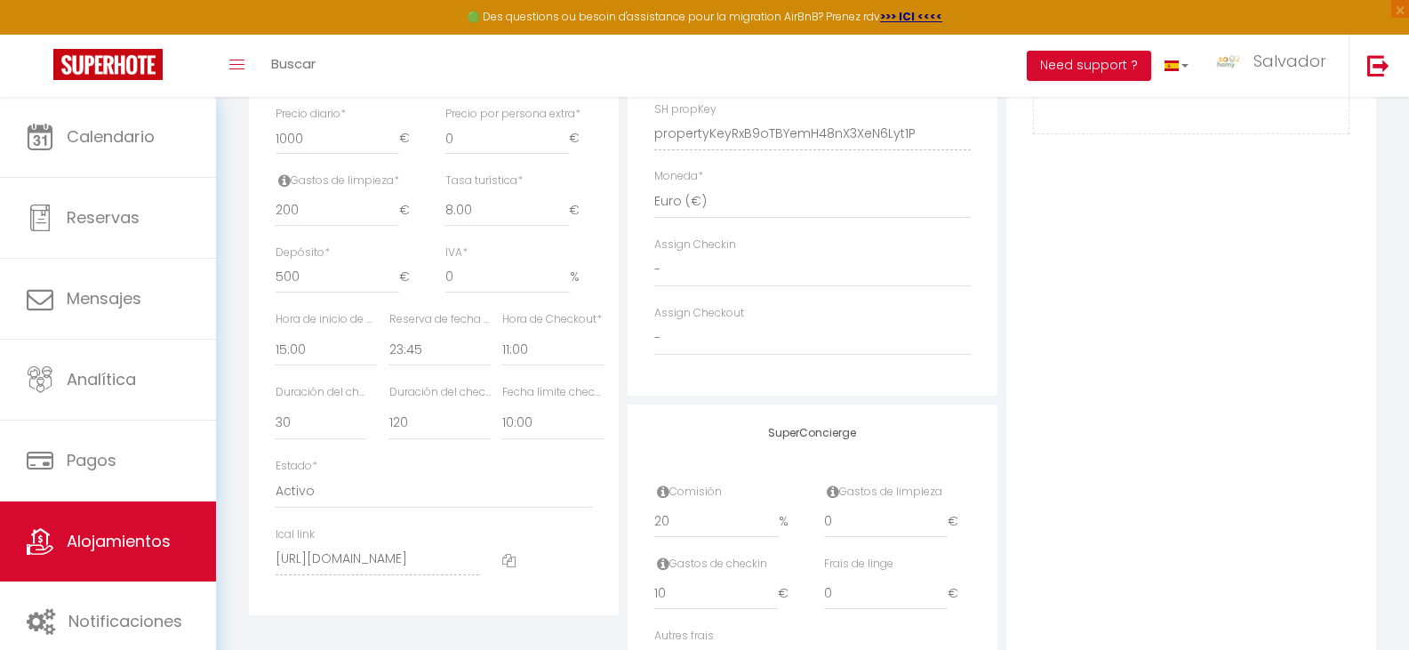
scroll to position [930, 0]
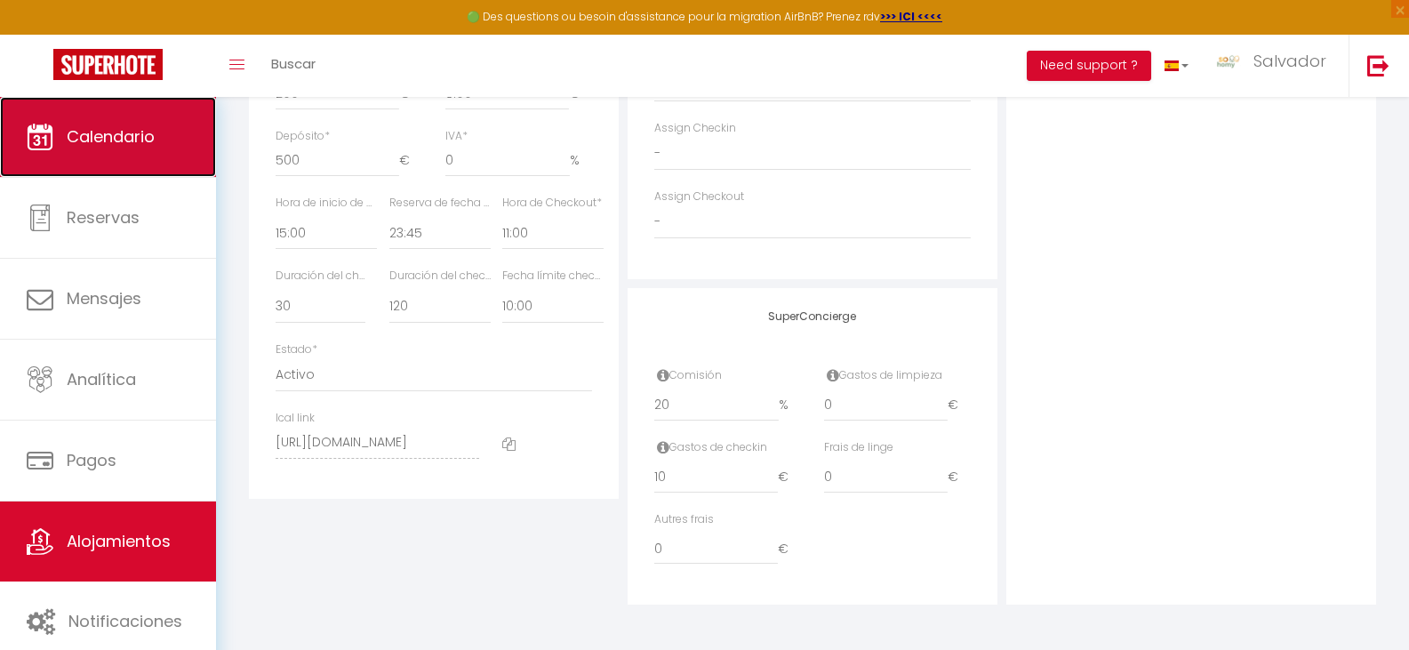
click at [102, 131] on span "Calendario" at bounding box center [111, 136] width 88 height 22
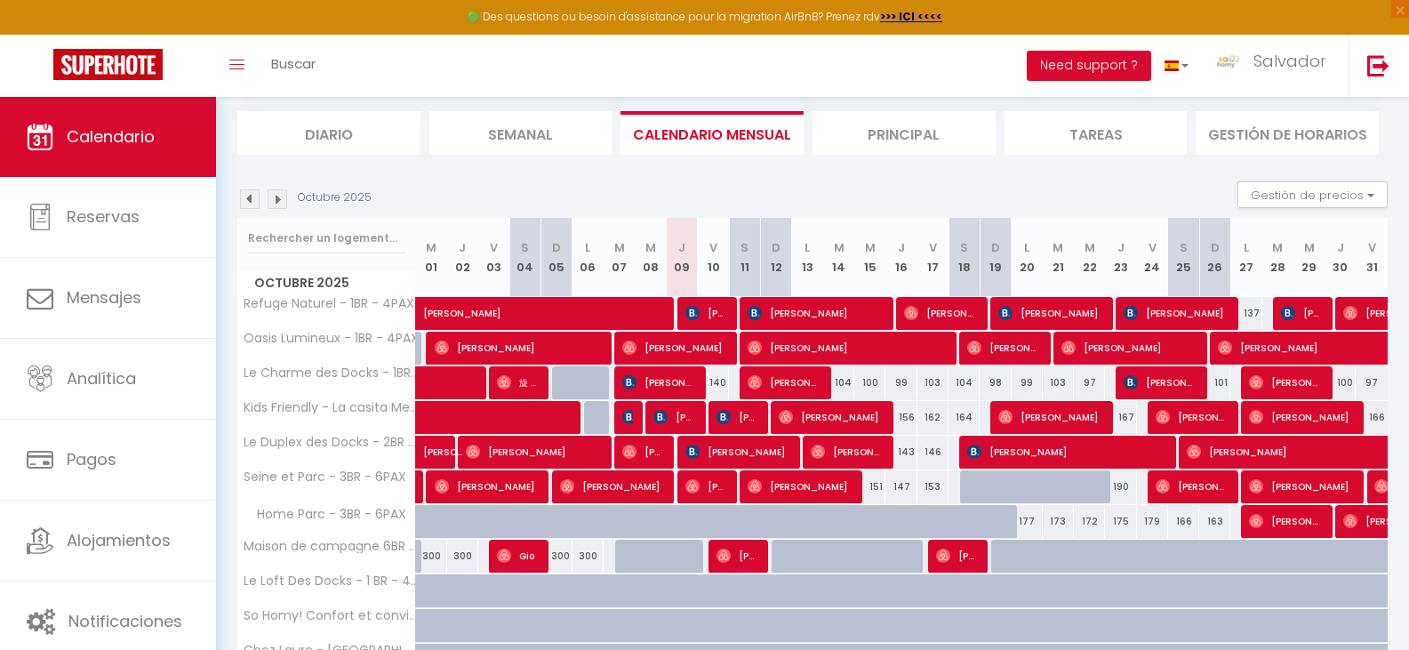
scroll to position [315, 0]
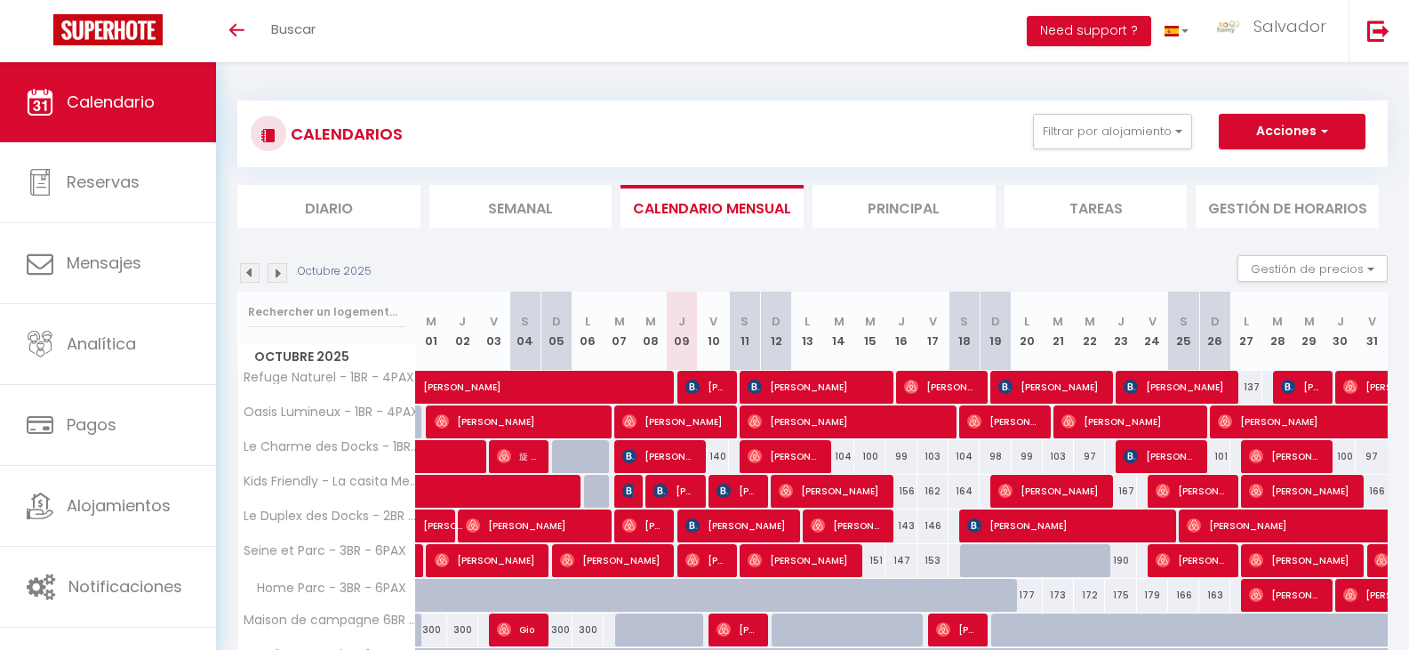
scroll to position [280, 0]
